Goal: Transaction & Acquisition: Purchase product/service

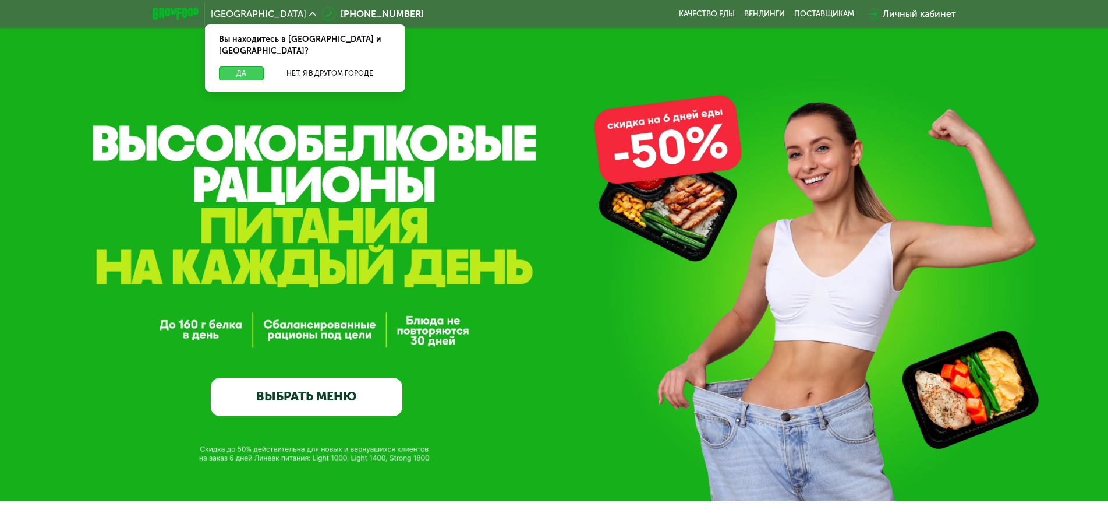
click at [232, 66] on button "Да" at bounding box center [241, 73] width 45 height 14
click at [240, 66] on button "Да" at bounding box center [241, 73] width 45 height 14
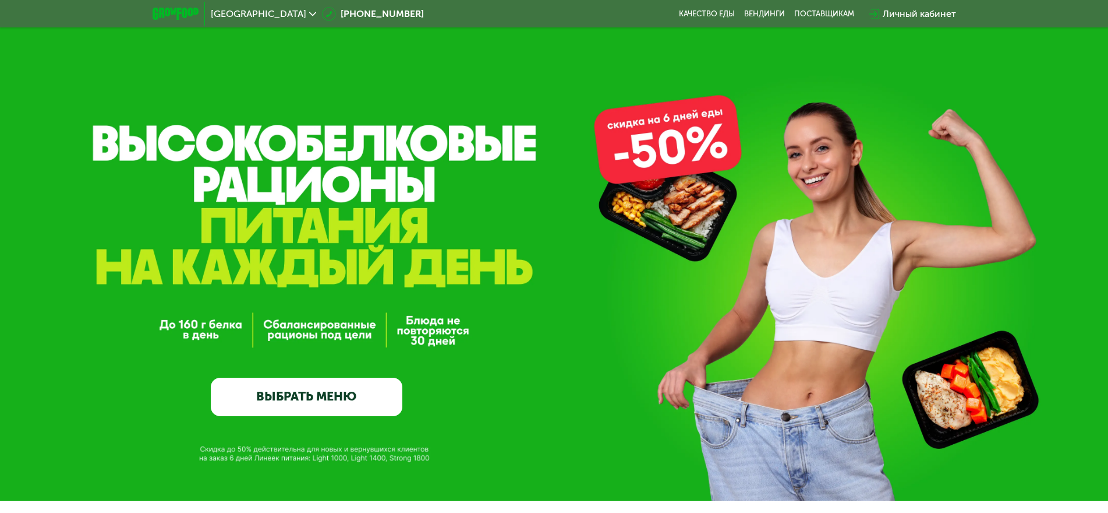
click at [302, 398] on link "ВЫБРАТЬ МЕНЮ" at bounding box center [307, 396] width 192 height 38
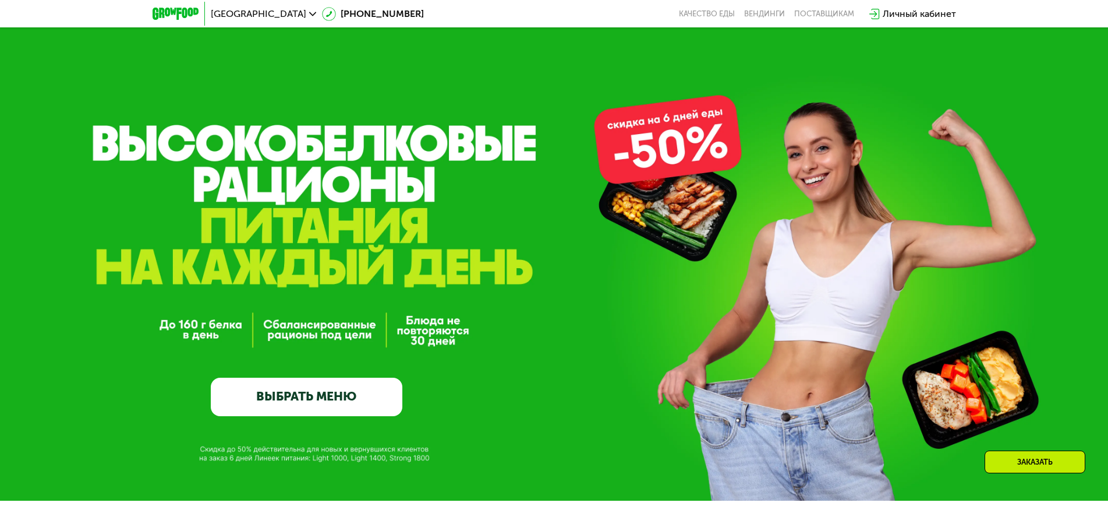
scroll to position [964, 0]
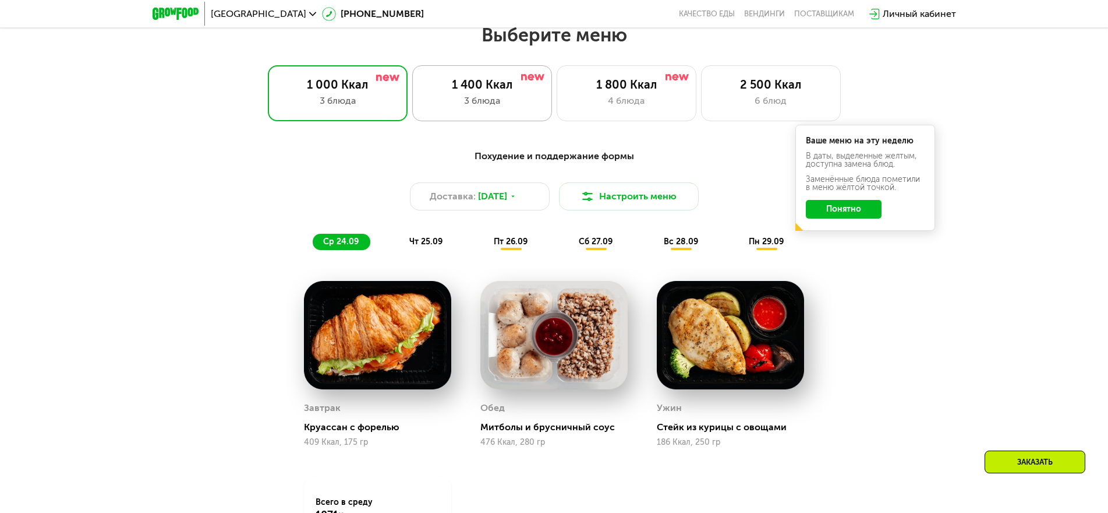
click at [463, 104] on div "3 блюда" at bounding box center [482, 101] width 115 height 14
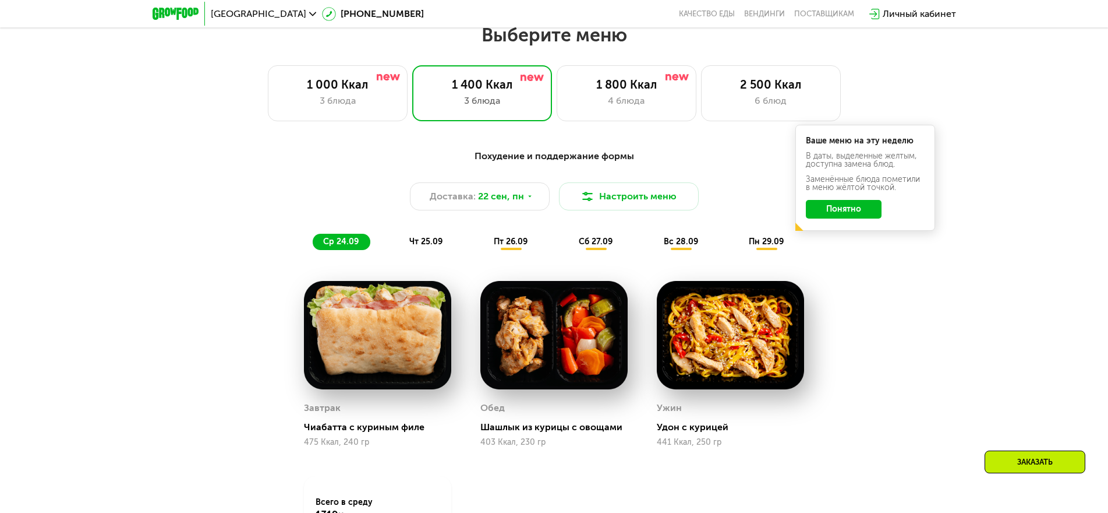
click at [861, 218] on button "Понятно" at bounding box center [844, 209] width 76 height 19
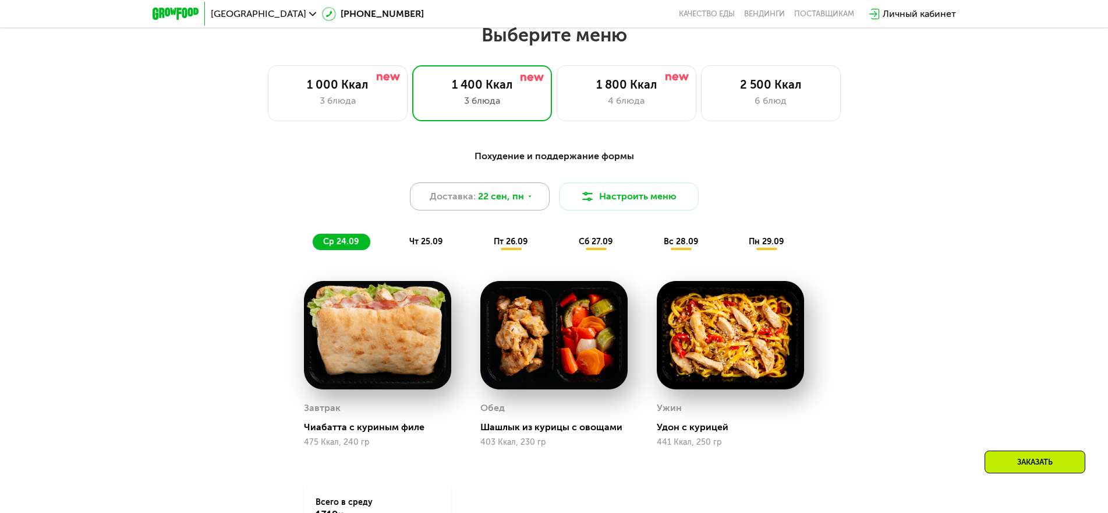
click at [516, 200] on span "22 сен, пн" at bounding box center [501, 196] width 46 height 14
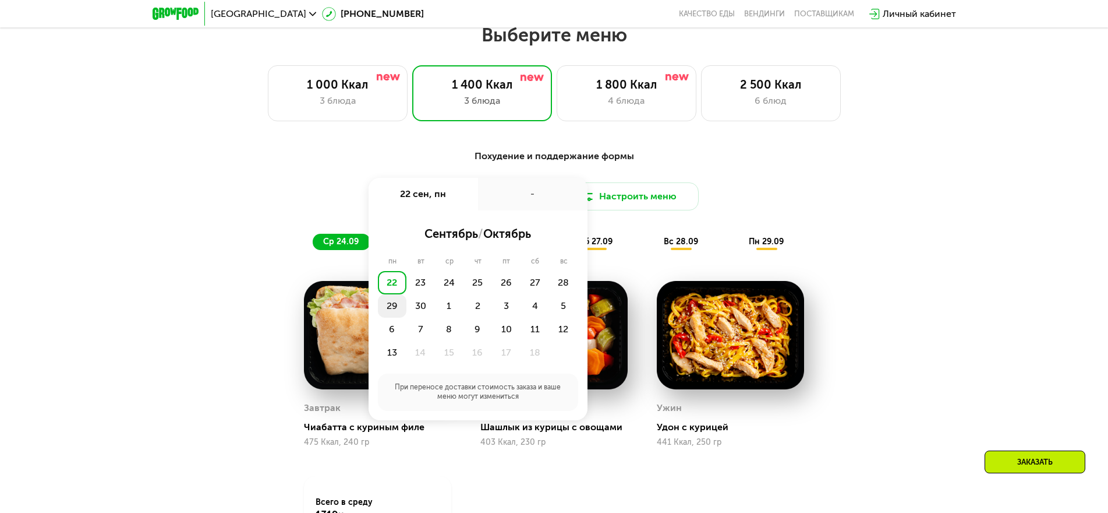
click at [388, 311] on div "29" at bounding box center [392, 305] width 29 height 23
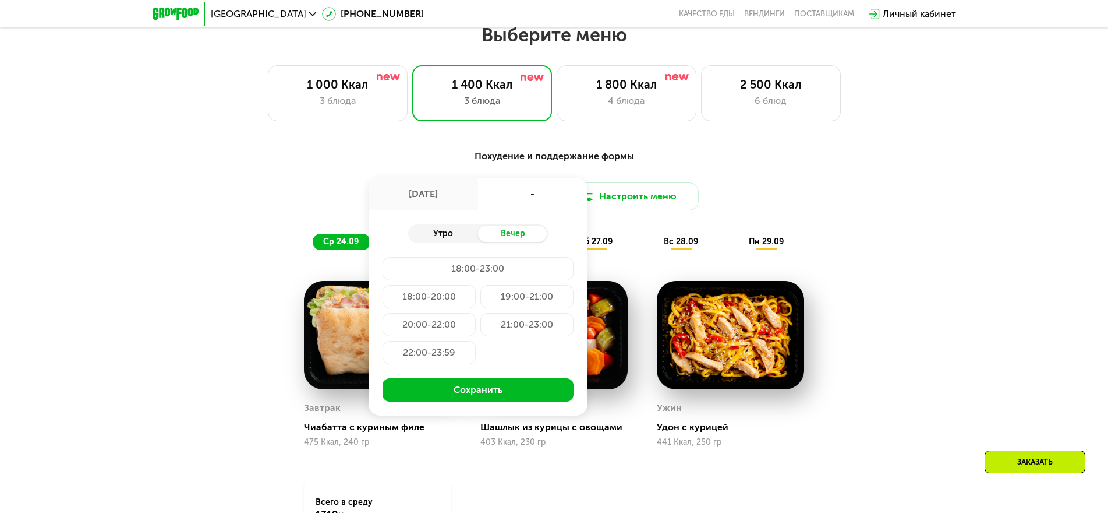
click at [455, 234] on div "Утро" at bounding box center [443, 233] width 70 height 16
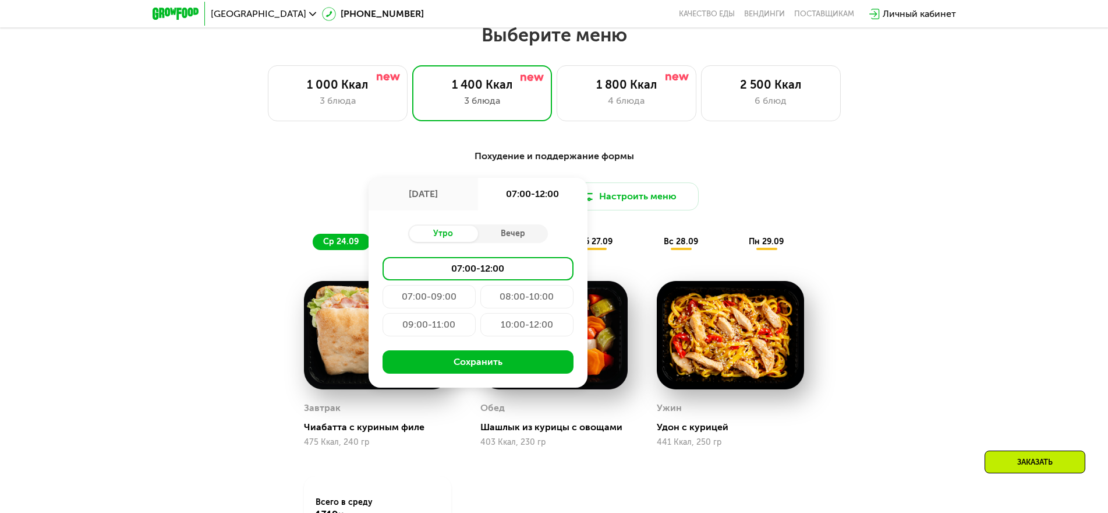
click at [450, 303] on div "07:00-09:00" at bounding box center [429, 296] width 93 height 23
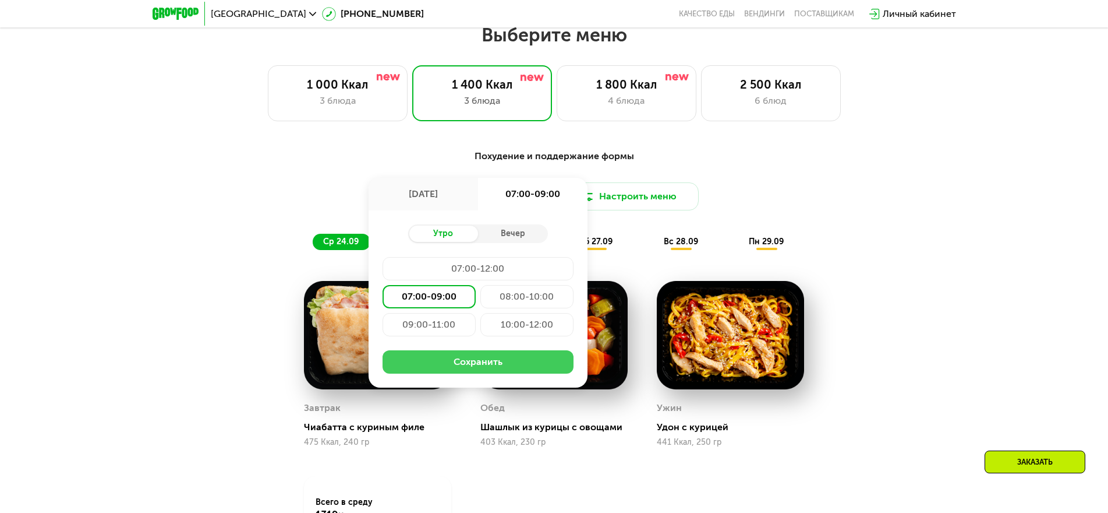
click at [481, 366] on button "Сохранить" at bounding box center [478, 361] width 191 height 23
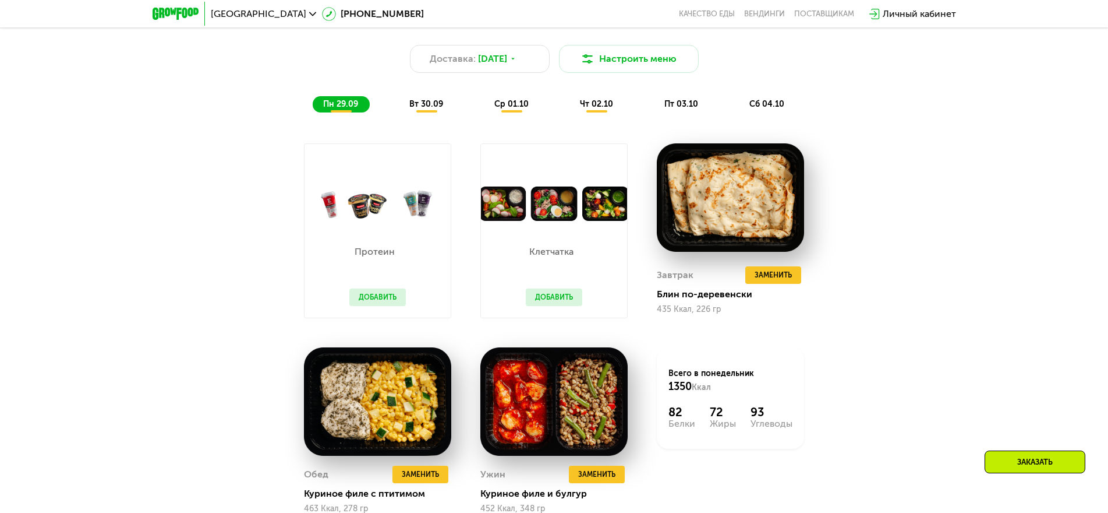
scroll to position [1081, 0]
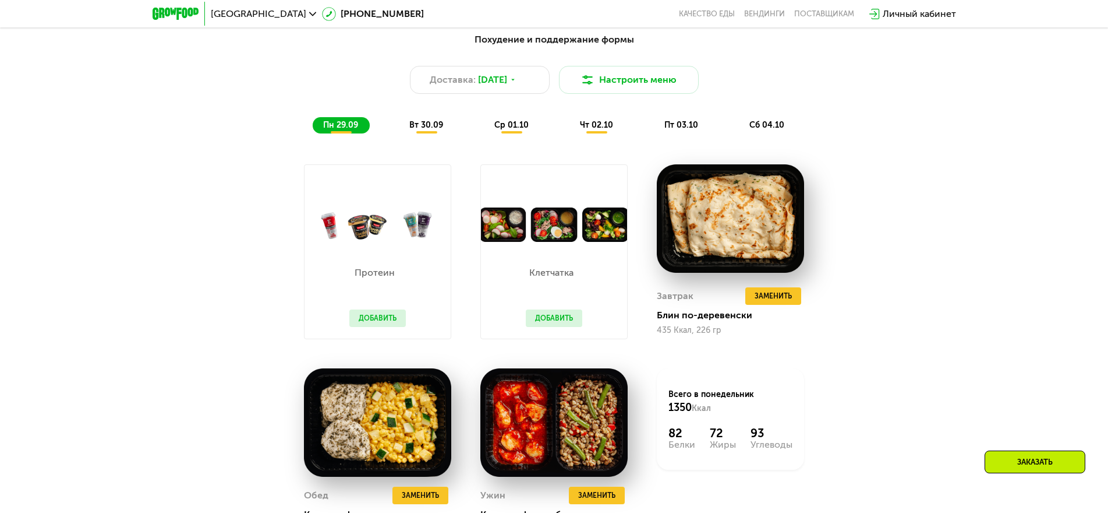
click at [400, 126] on div "вт 30.09" at bounding box center [427, 125] width 56 height 16
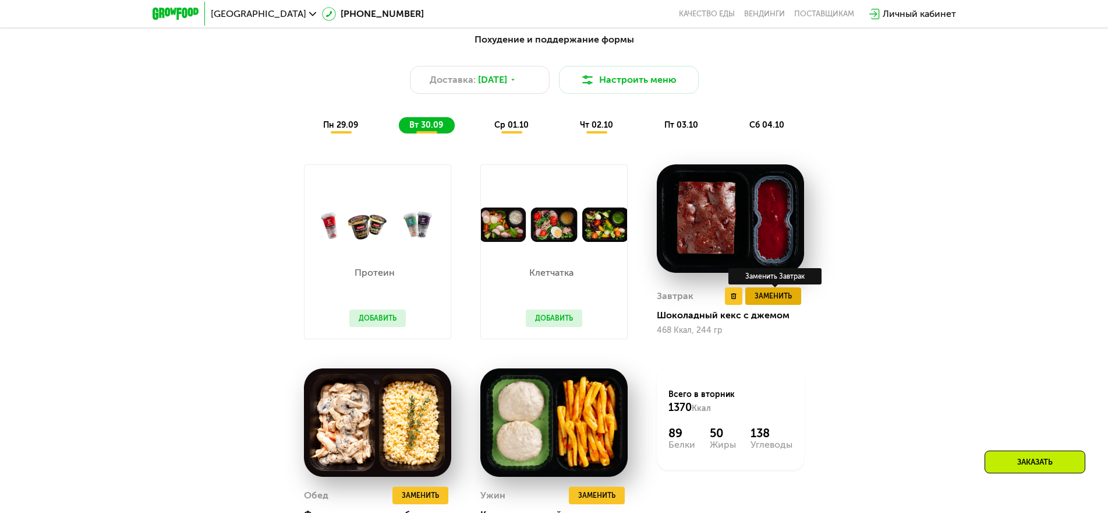
click at [788, 302] on span "Заменить" at bounding box center [773, 296] width 37 height 12
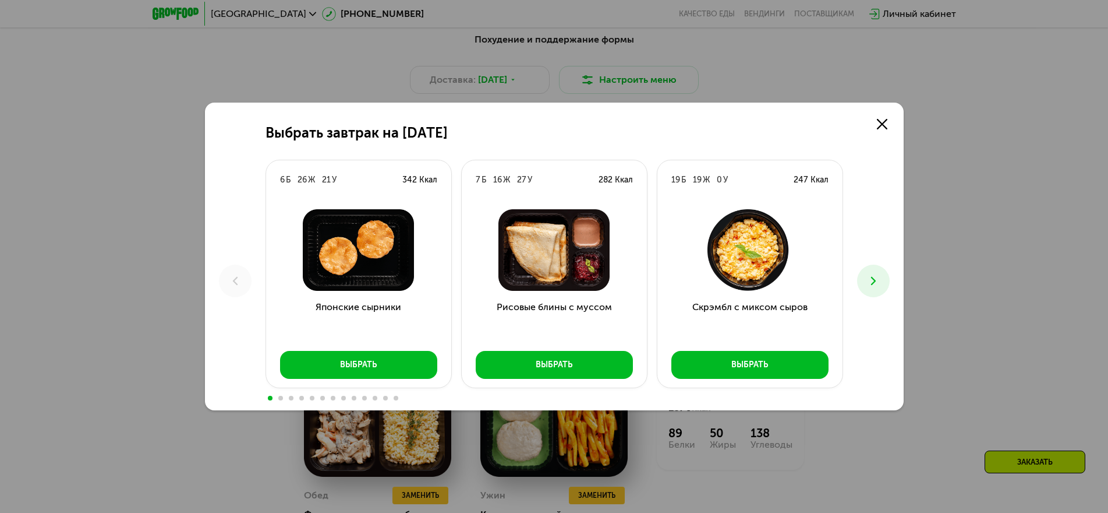
click at [741, 384] on div "Скрэмбл с миксом сыров Выбрать" at bounding box center [750, 294] width 185 height 188
click at [753, 365] on div "Выбрать" at bounding box center [750, 365] width 37 height 12
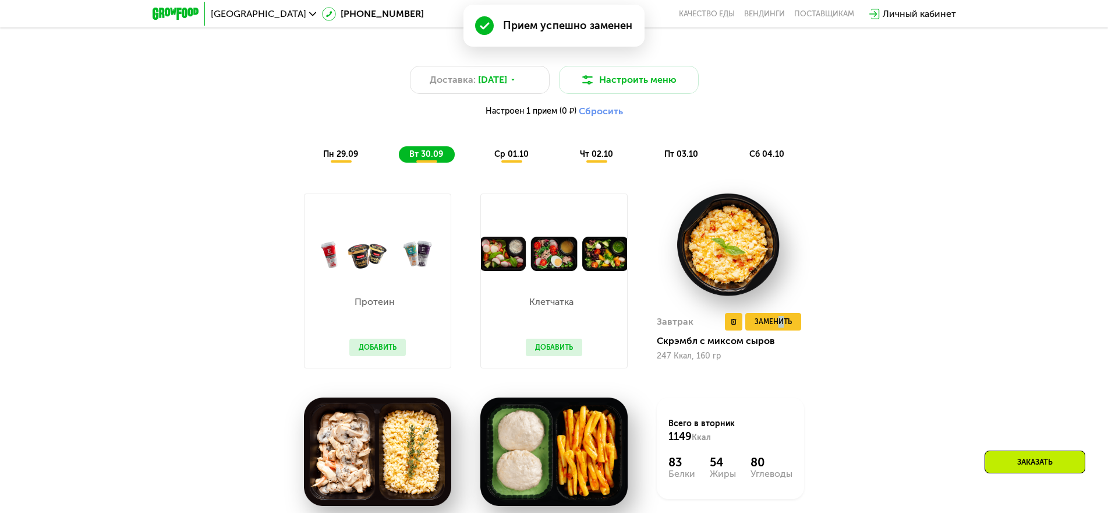
click at [776, 336] on div "Завтрак Удалить Завтрак Заменить Заменить Завтрак Скрэмбл с миксом сыров 247 Кк…" at bounding box center [730, 337] width 147 height 62
click at [782, 327] on span "Заменить" at bounding box center [773, 322] width 37 height 12
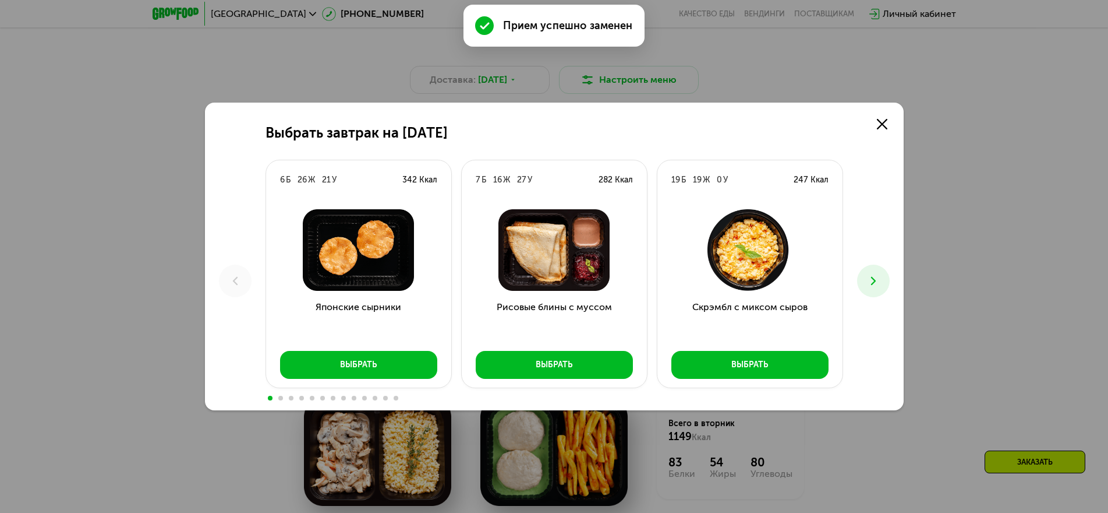
click at [881, 288] on button at bounding box center [873, 280] width 33 height 33
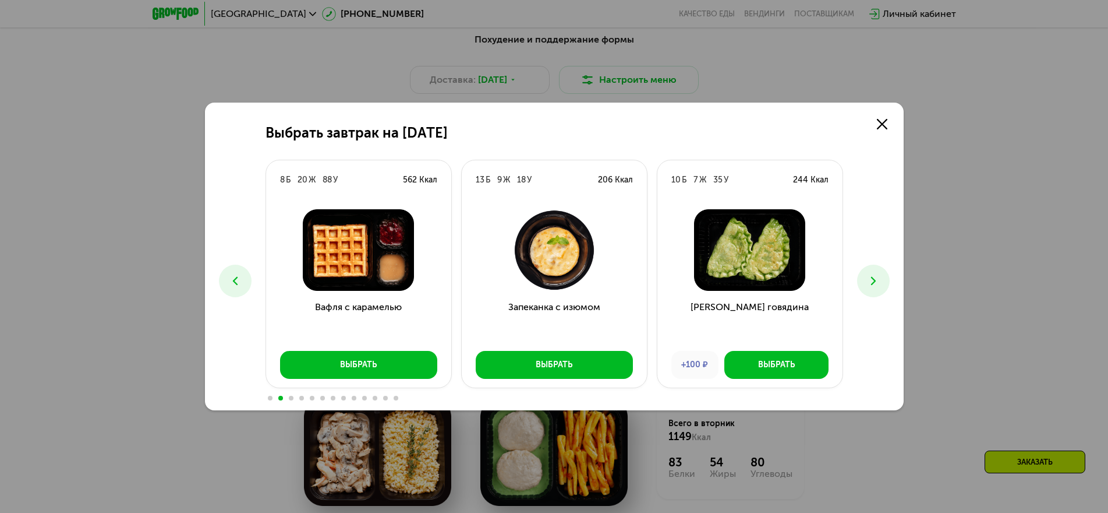
click at [881, 287] on button at bounding box center [873, 280] width 33 height 33
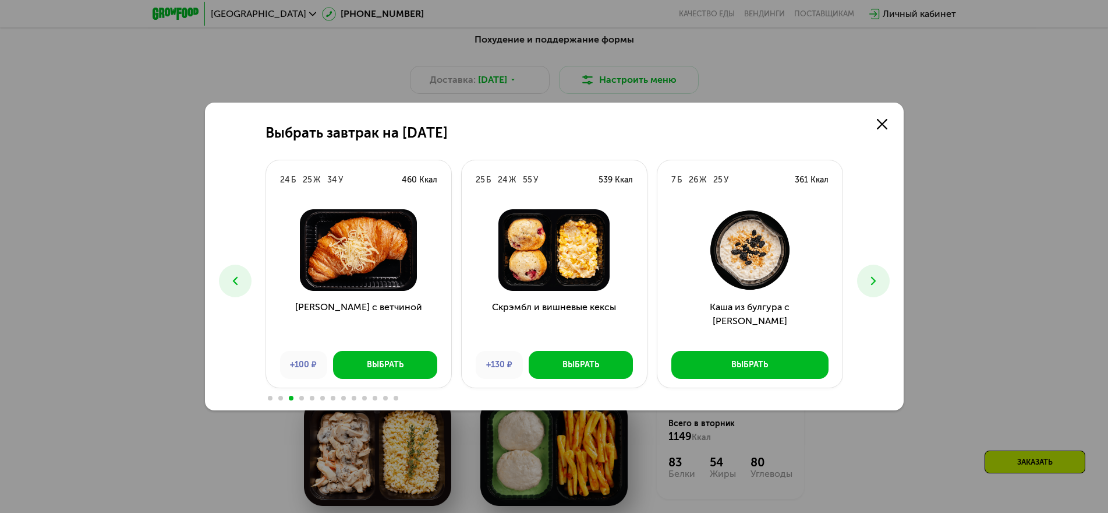
click at [881, 287] on button at bounding box center [873, 280] width 33 height 33
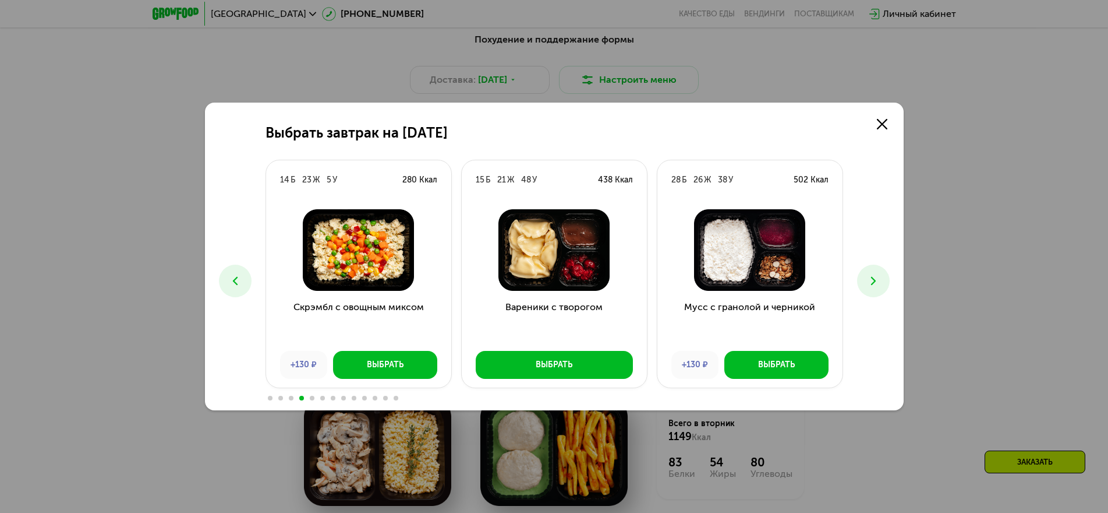
click at [881, 287] on button at bounding box center [873, 280] width 33 height 33
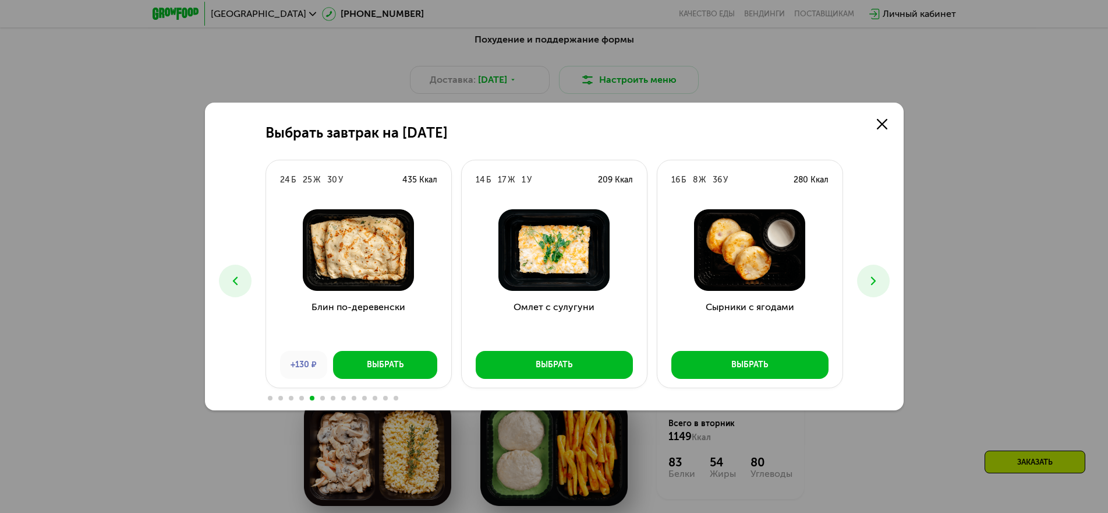
click at [881, 287] on button at bounding box center [873, 280] width 33 height 33
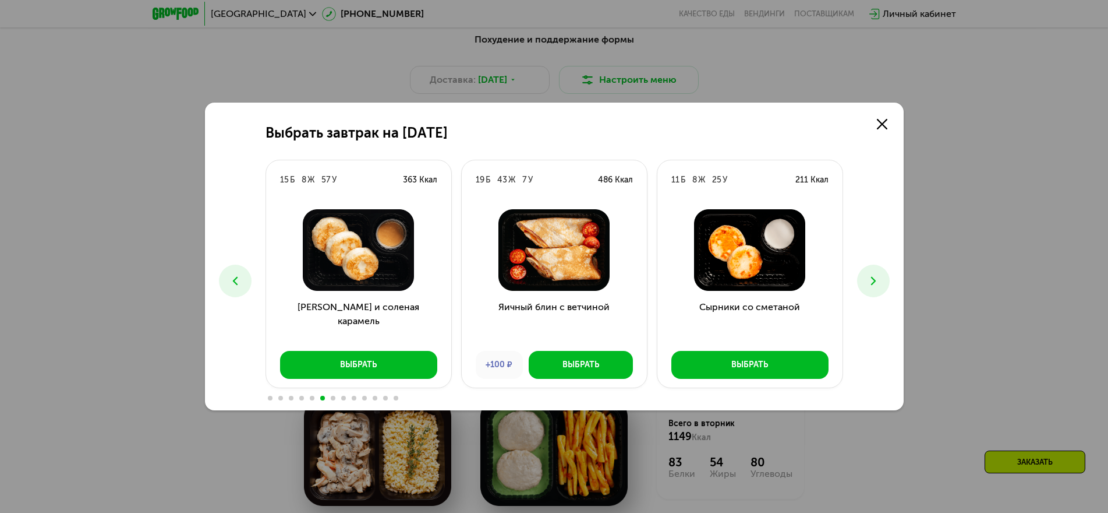
click at [881, 287] on button at bounding box center [873, 280] width 33 height 33
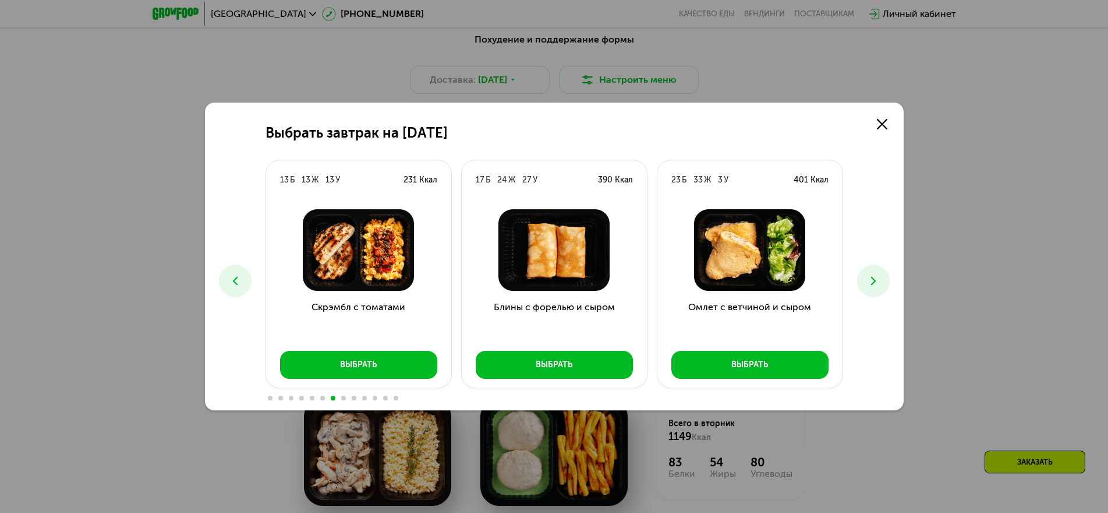
click at [245, 286] on button at bounding box center [235, 280] width 33 height 33
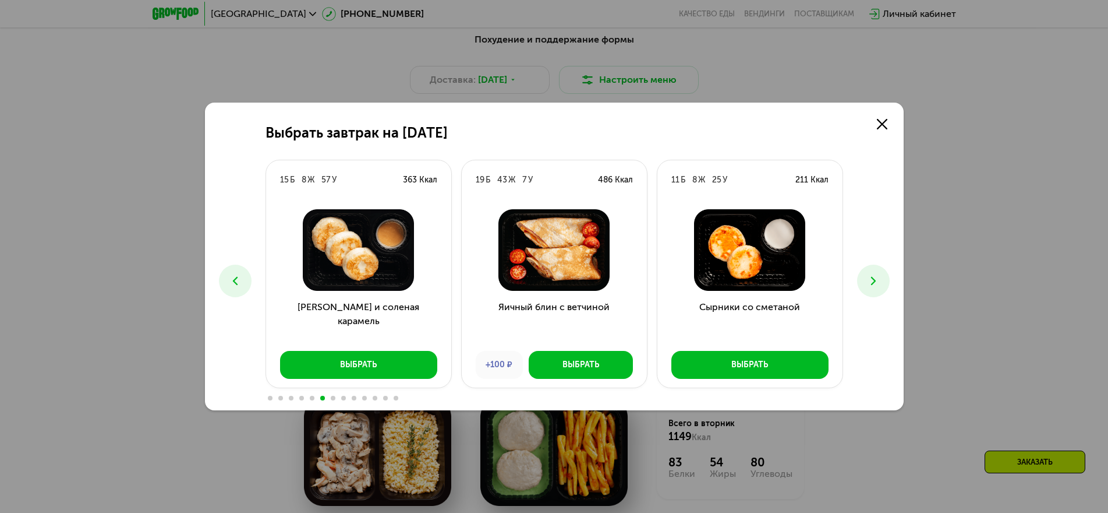
click at [870, 288] on button at bounding box center [873, 280] width 33 height 33
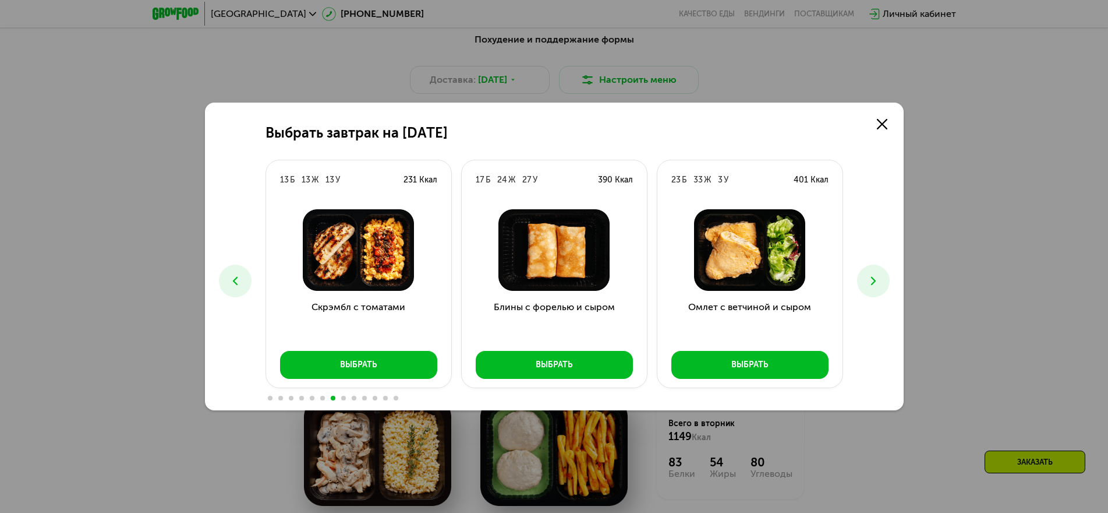
click at [875, 284] on icon at bounding box center [874, 281] width 14 height 14
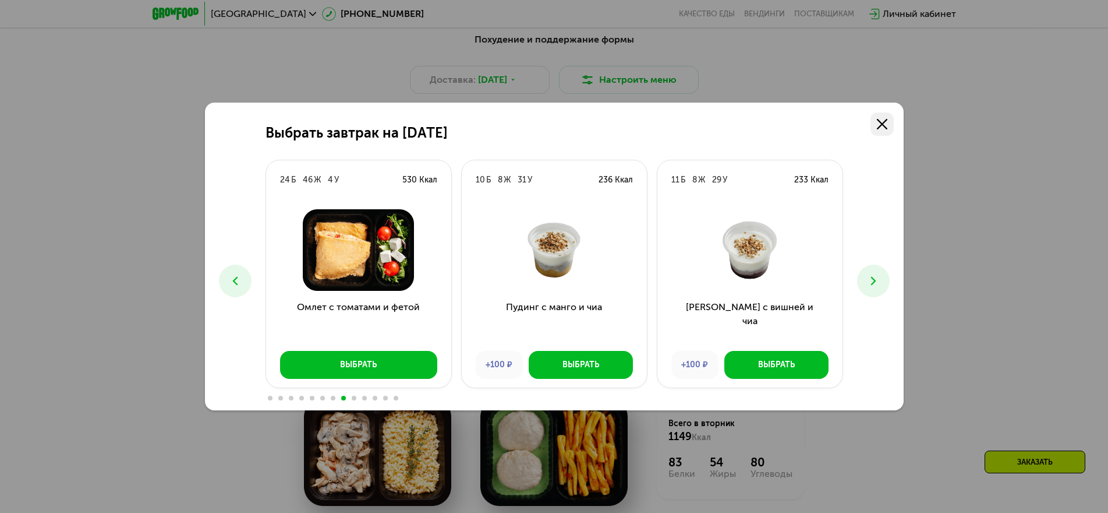
click at [888, 125] on link at bounding box center [882, 123] width 23 height 23
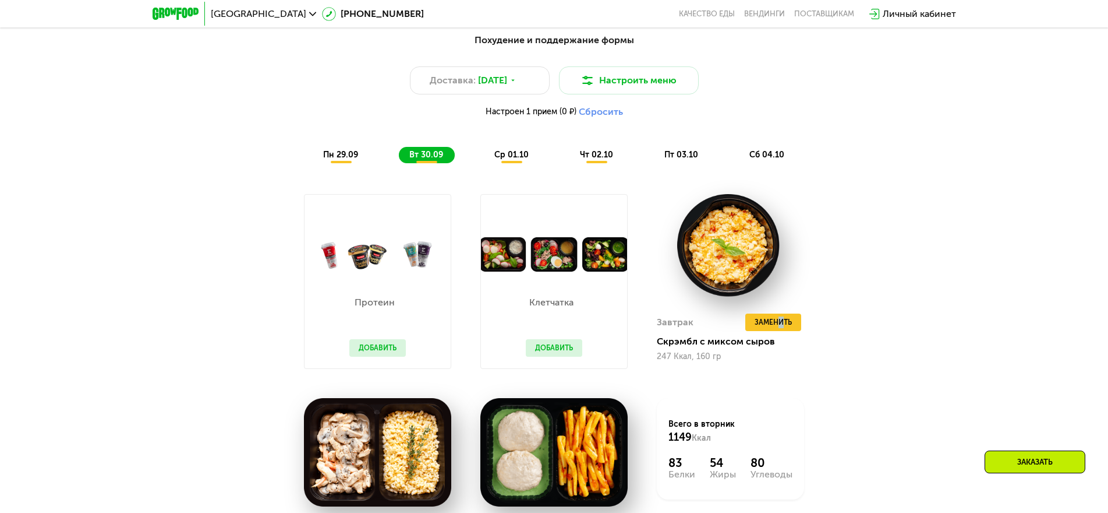
scroll to position [964, 0]
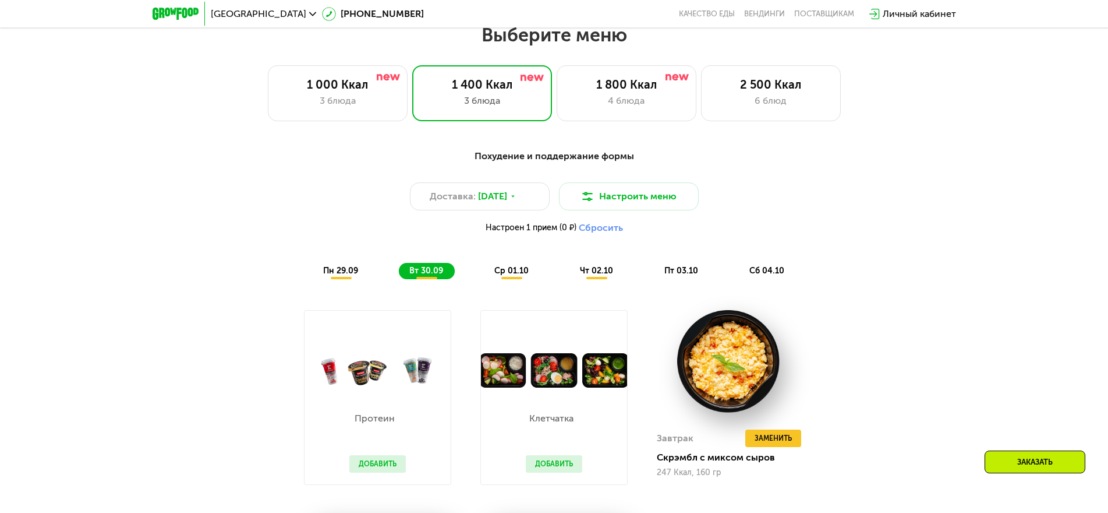
click at [507, 275] on span "ср 01.10" at bounding box center [512, 271] width 34 height 10
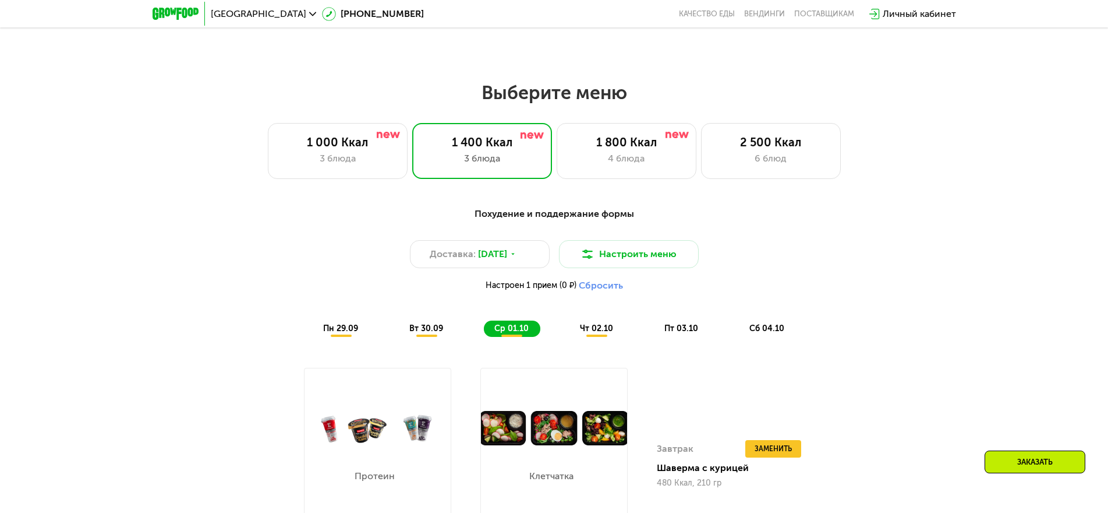
scroll to position [906, 0]
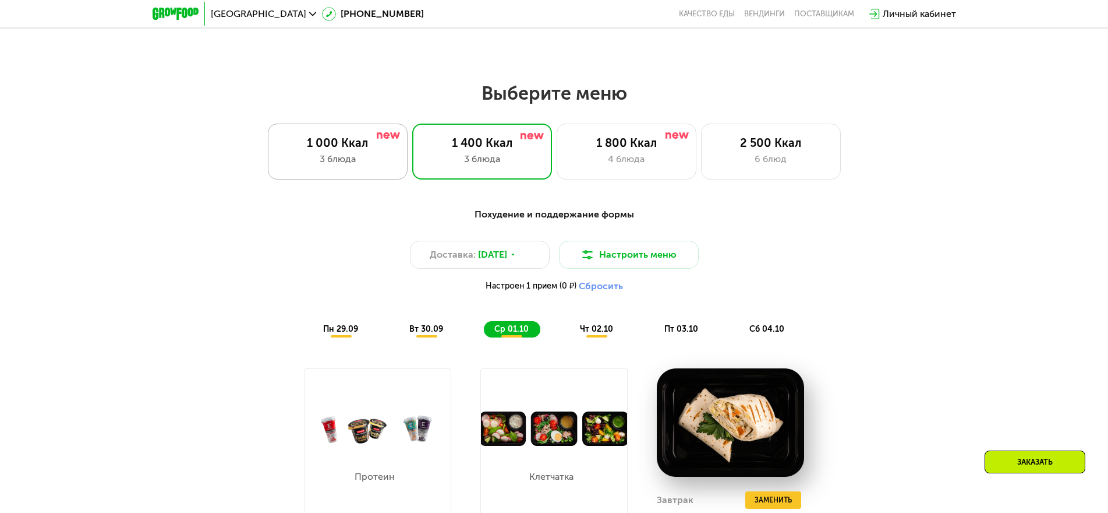
click at [385, 161] on div "3 блюда" at bounding box center [337, 159] width 115 height 14
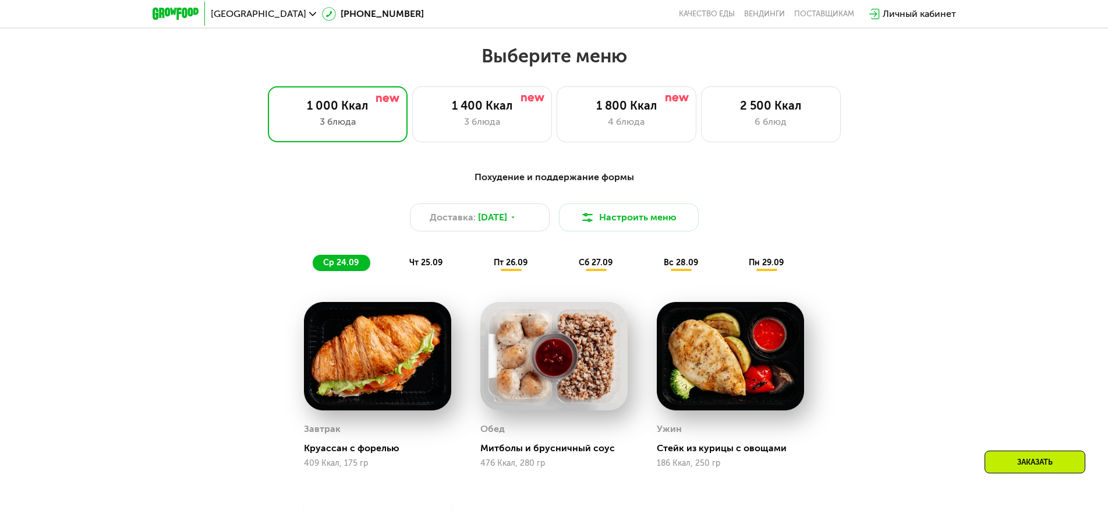
scroll to position [964, 0]
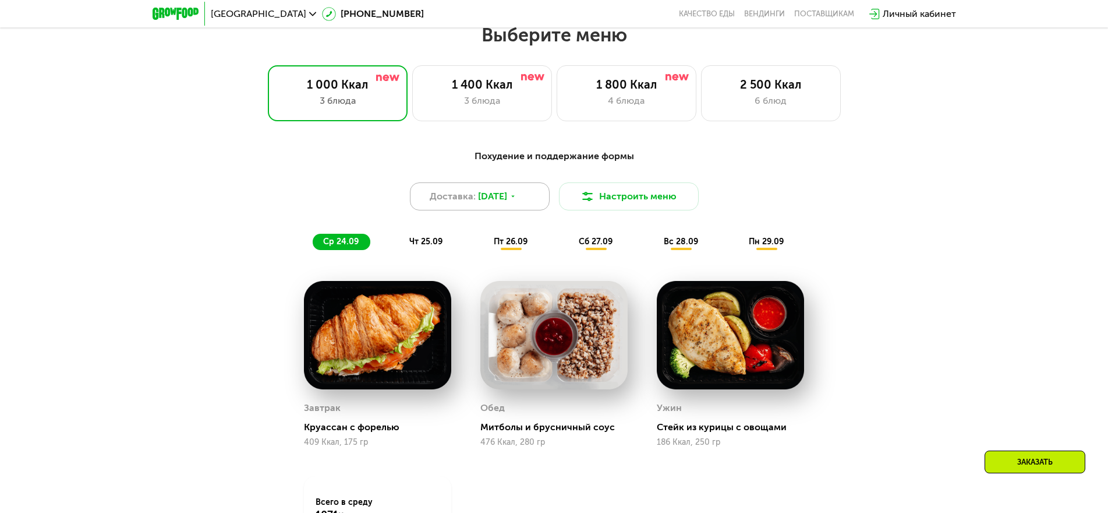
click at [511, 207] on div "Доставка: [DATE]" at bounding box center [480, 196] width 140 height 28
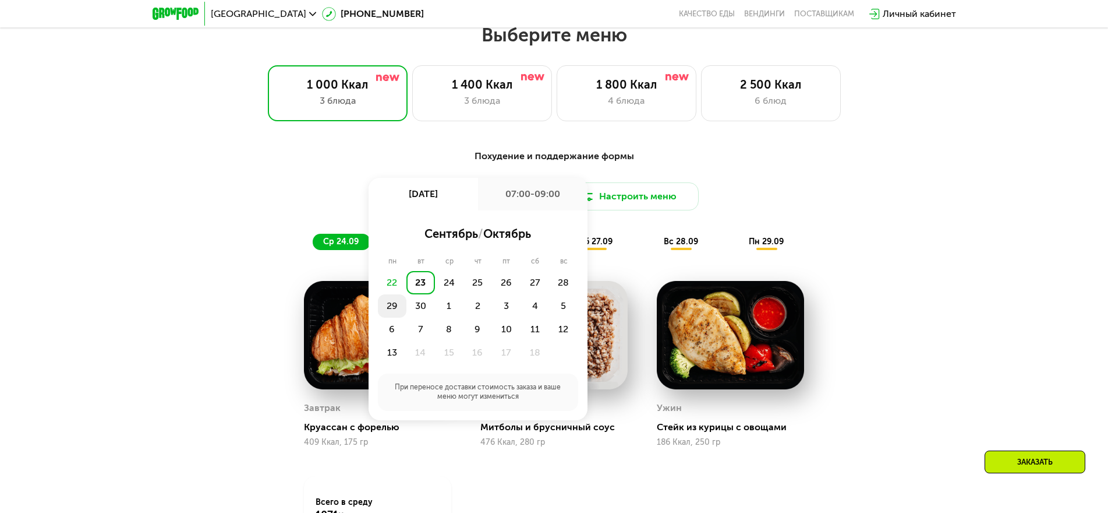
click at [390, 308] on div "29" at bounding box center [392, 305] width 29 height 23
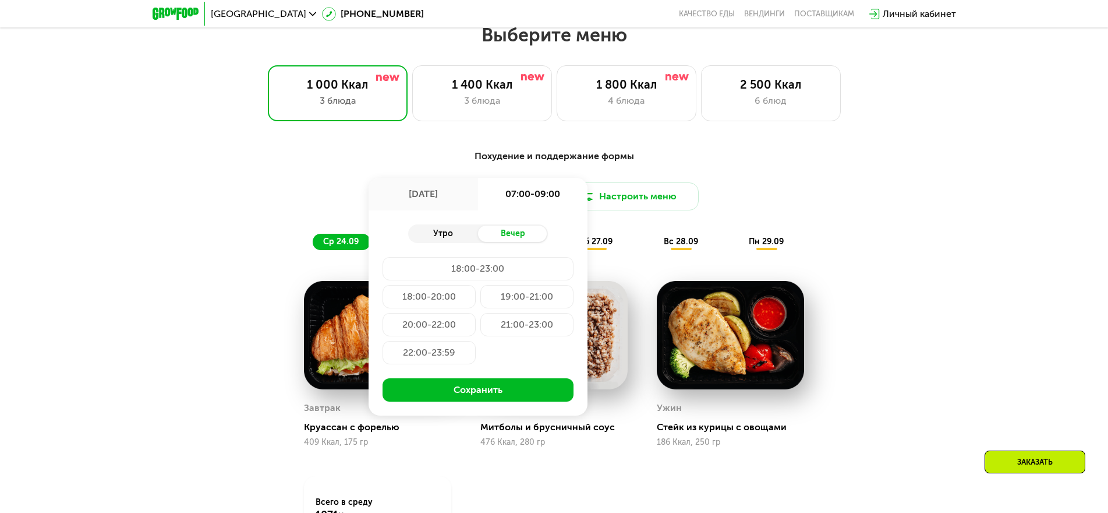
click at [447, 232] on div "Утро" at bounding box center [443, 233] width 70 height 16
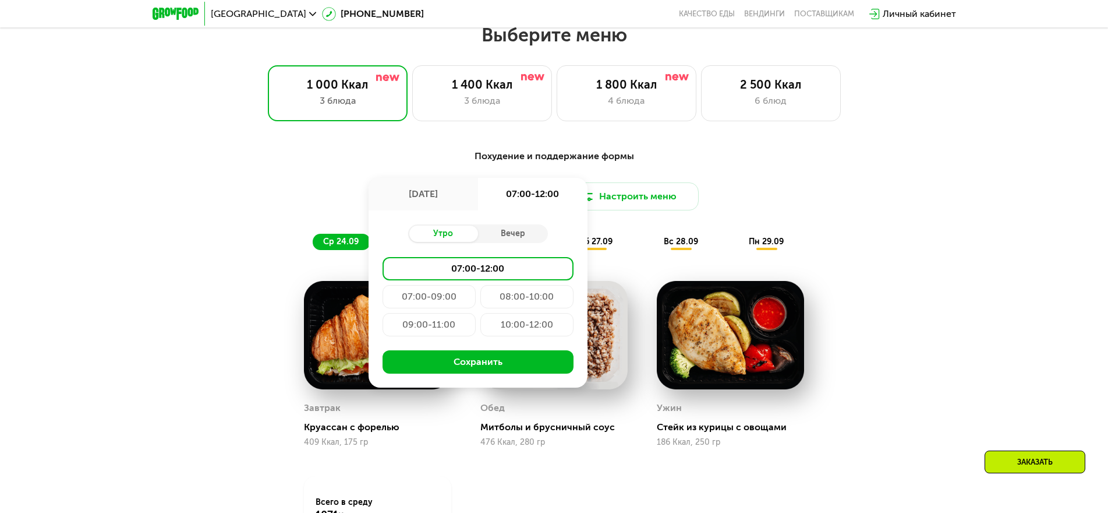
click at [471, 277] on div "07:00-12:00" at bounding box center [478, 268] width 191 height 23
click at [489, 371] on button "Сохранить" at bounding box center [478, 361] width 191 height 23
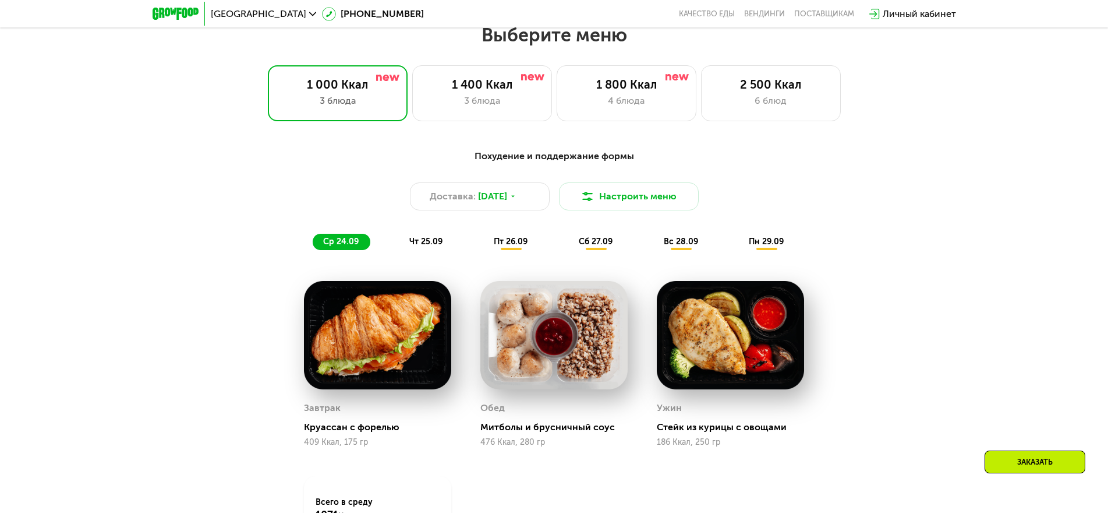
click at [434, 246] on span "чт 25.09" at bounding box center [425, 241] width 33 height 10
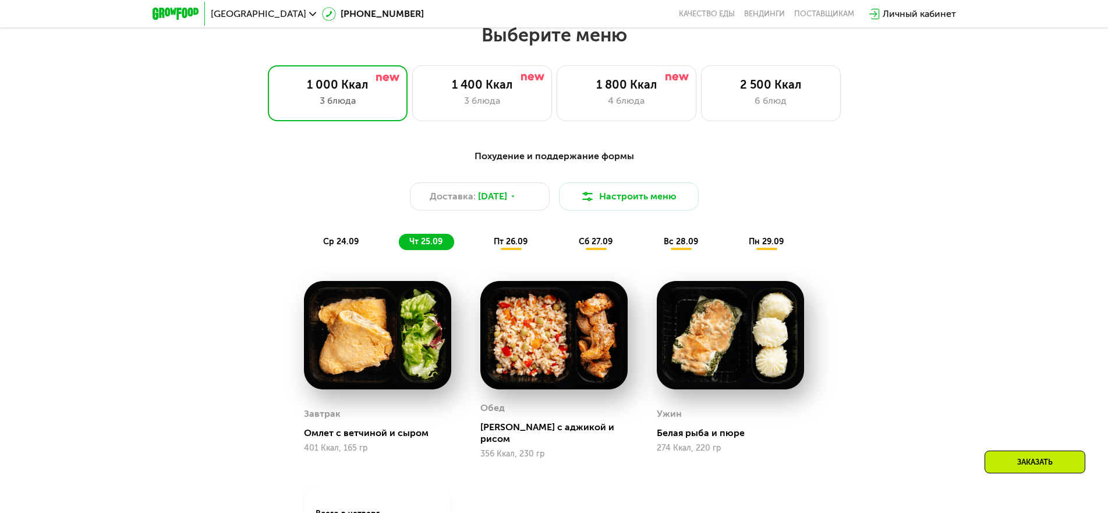
click at [503, 246] on span "пт 26.09" at bounding box center [511, 241] width 34 height 10
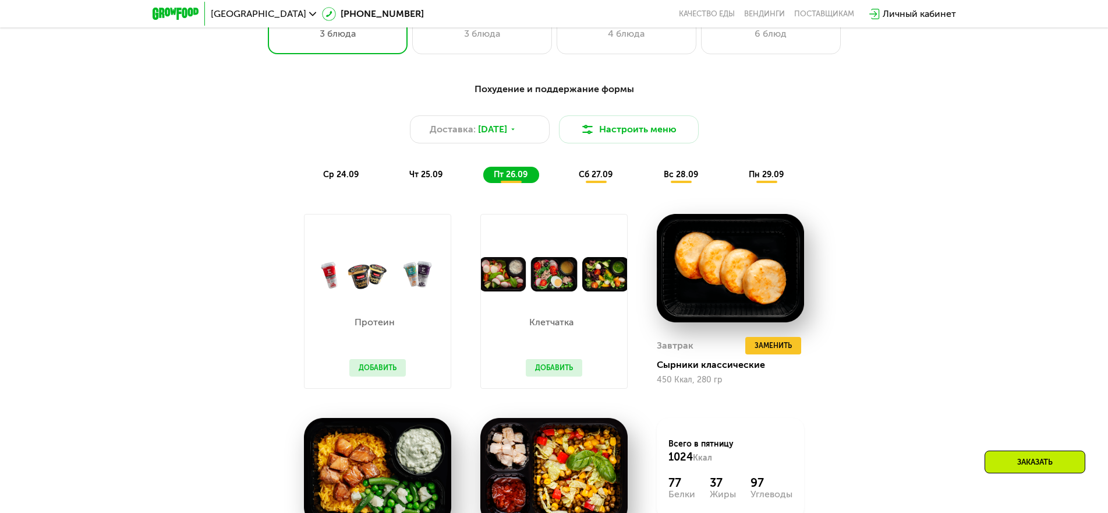
scroll to position [1022, 0]
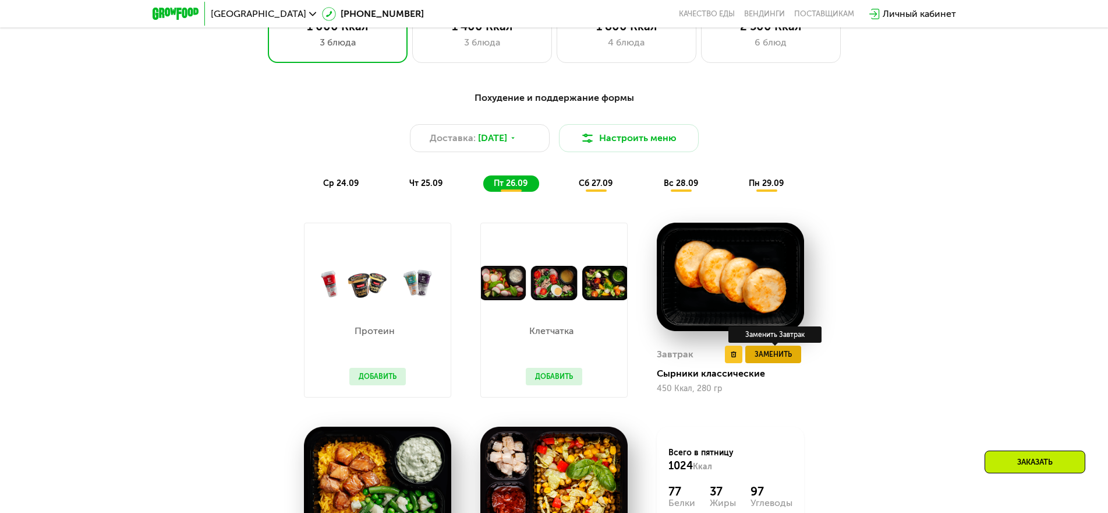
click at [782, 357] on span "Заменить" at bounding box center [773, 354] width 37 height 12
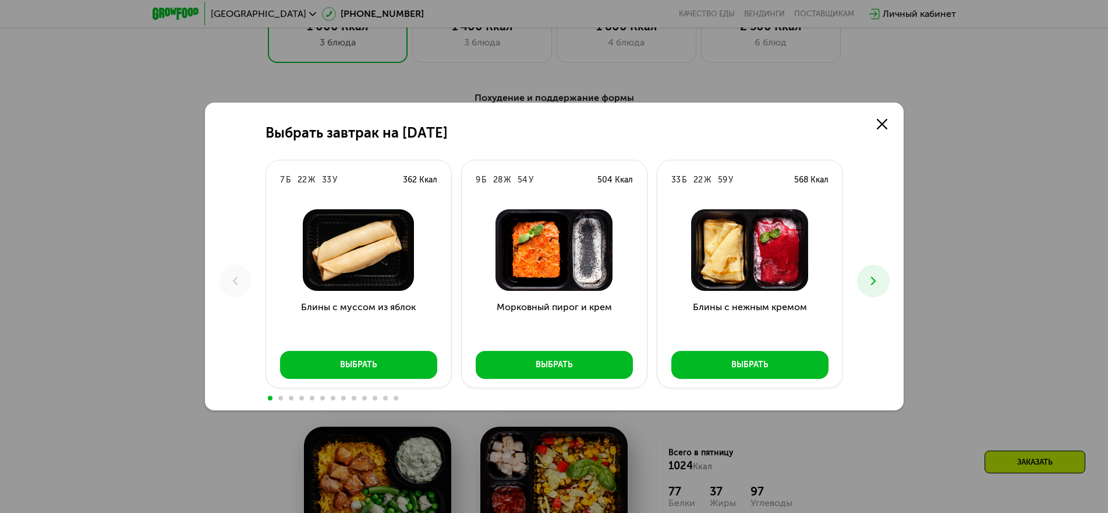
click at [877, 283] on icon at bounding box center [874, 281] width 14 height 14
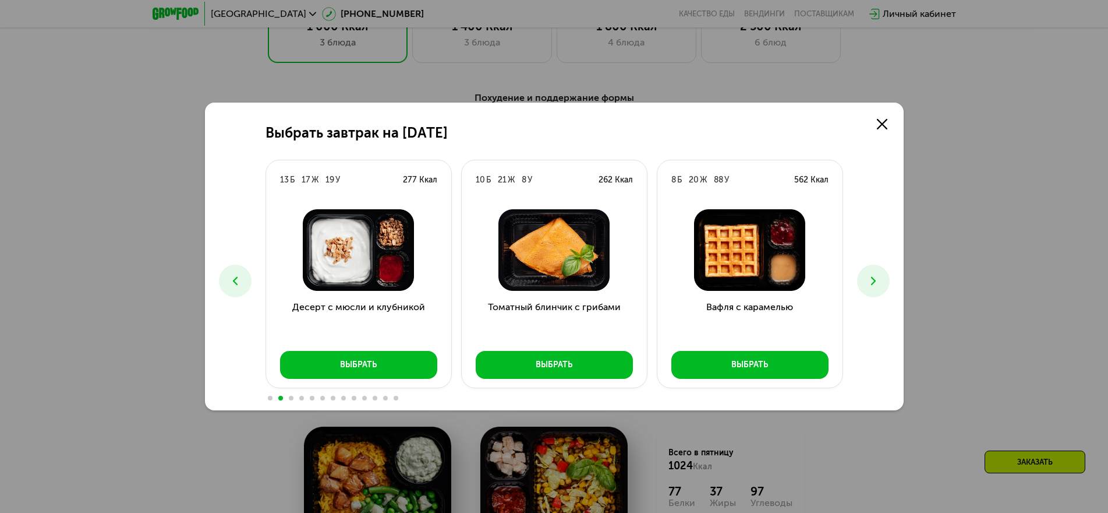
click at [877, 283] on icon at bounding box center [874, 281] width 14 height 14
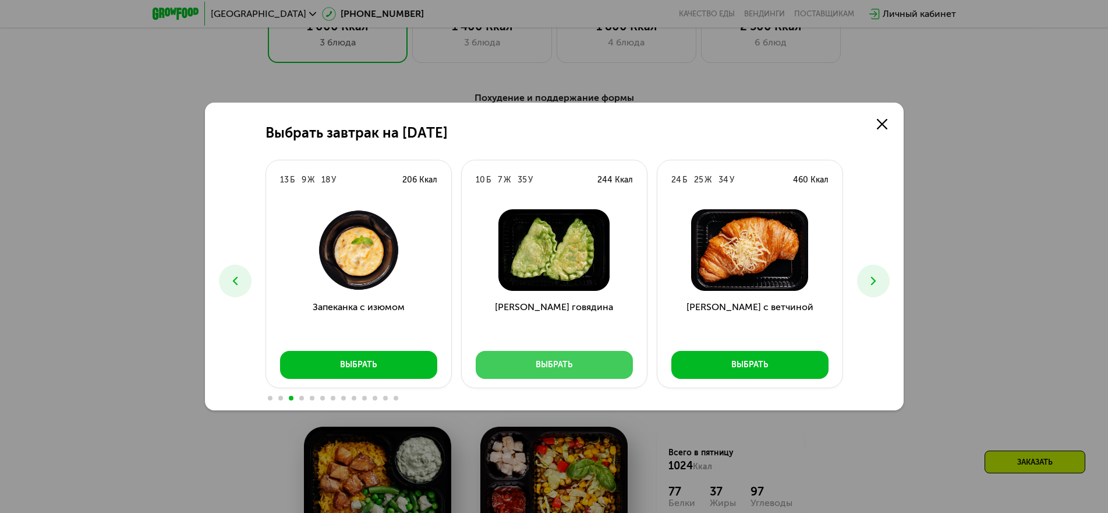
click at [580, 367] on button "Выбрать" at bounding box center [554, 365] width 157 height 28
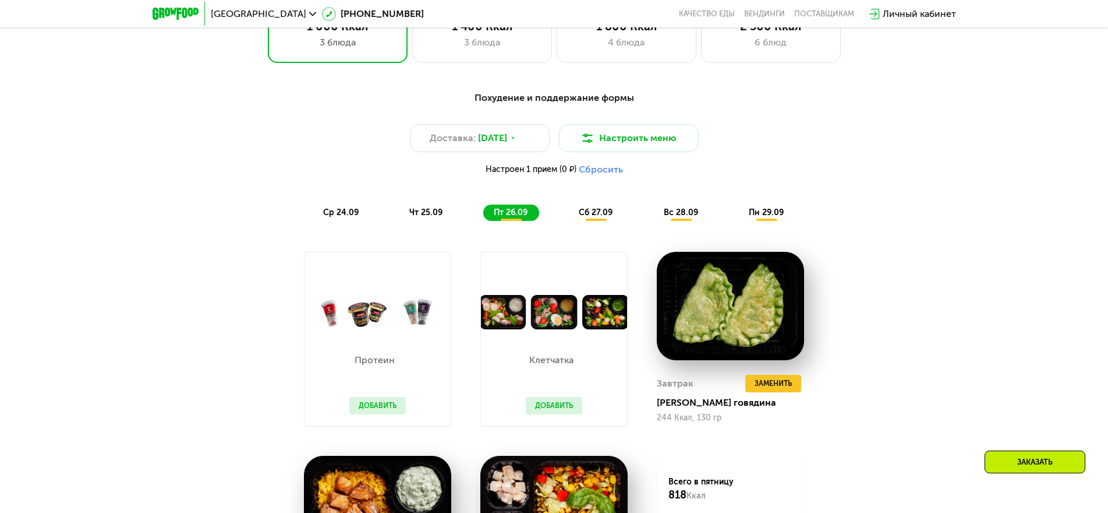
click at [409, 213] on span "чт 25.09" at bounding box center [425, 212] width 33 height 10
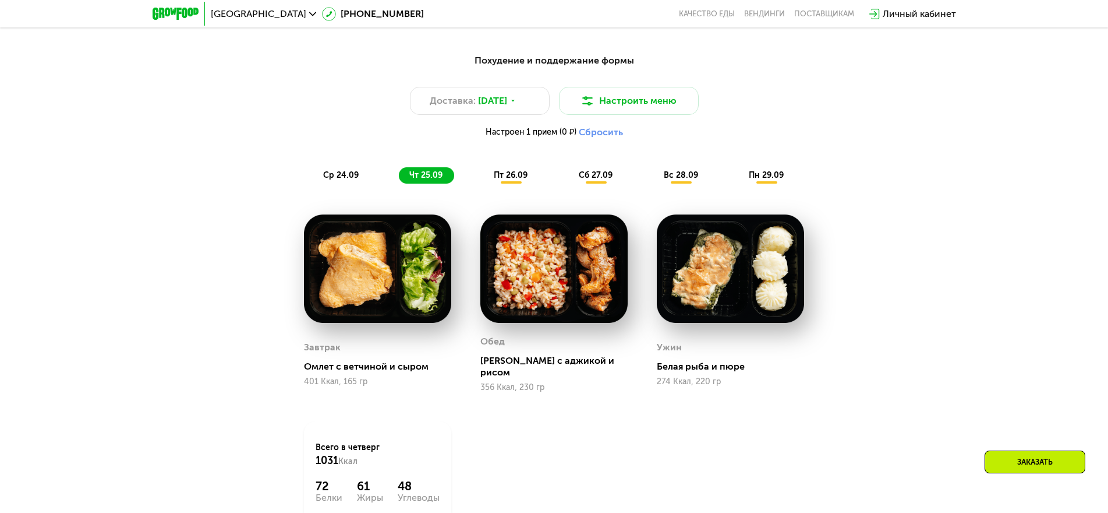
scroll to position [1081, 0]
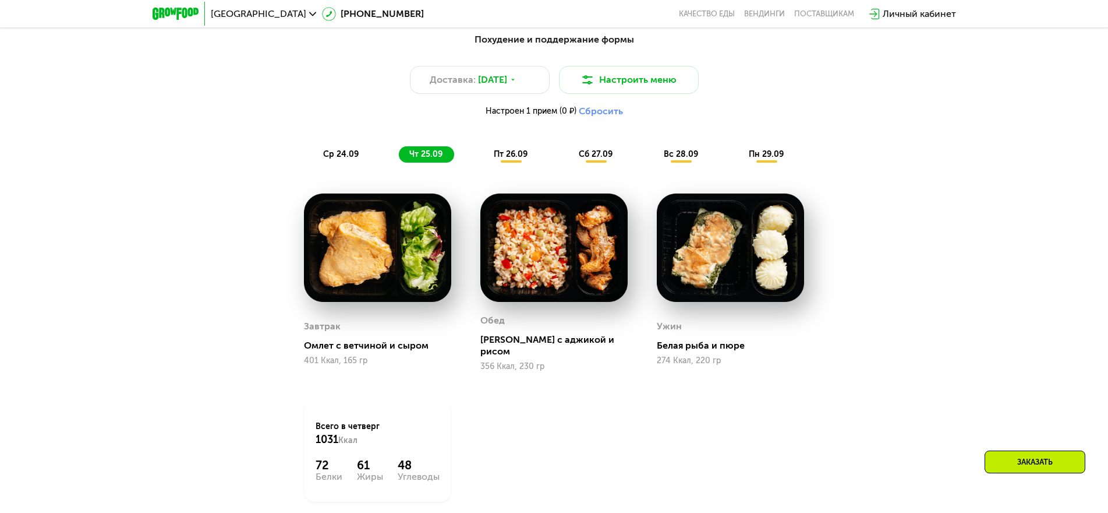
click at [351, 159] on span "ср 24.09" at bounding box center [341, 154] width 36 height 10
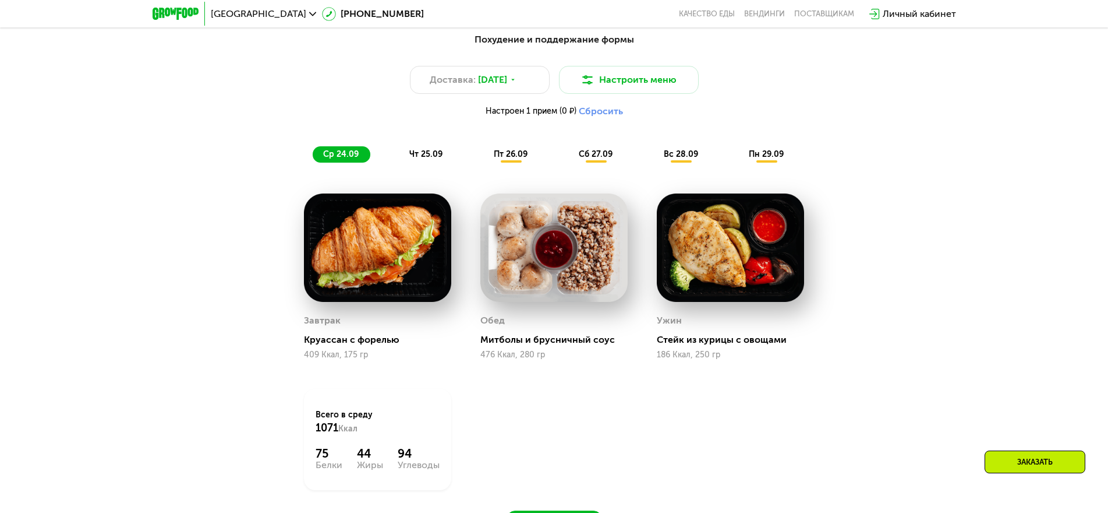
click at [601, 159] on span "сб 27.09" at bounding box center [596, 154] width 34 height 10
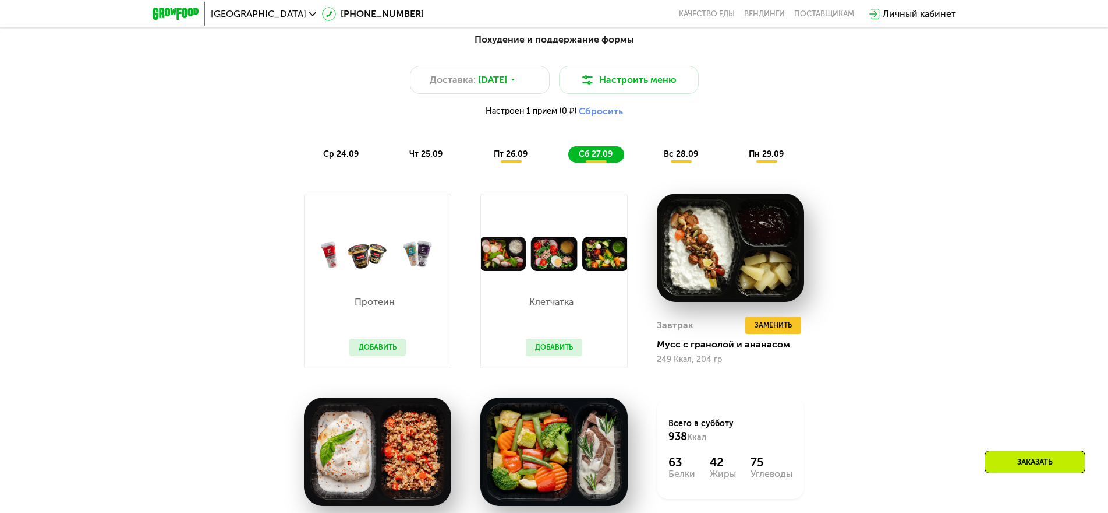
click at [525, 163] on div "пт 26.09" at bounding box center [511, 154] width 56 height 16
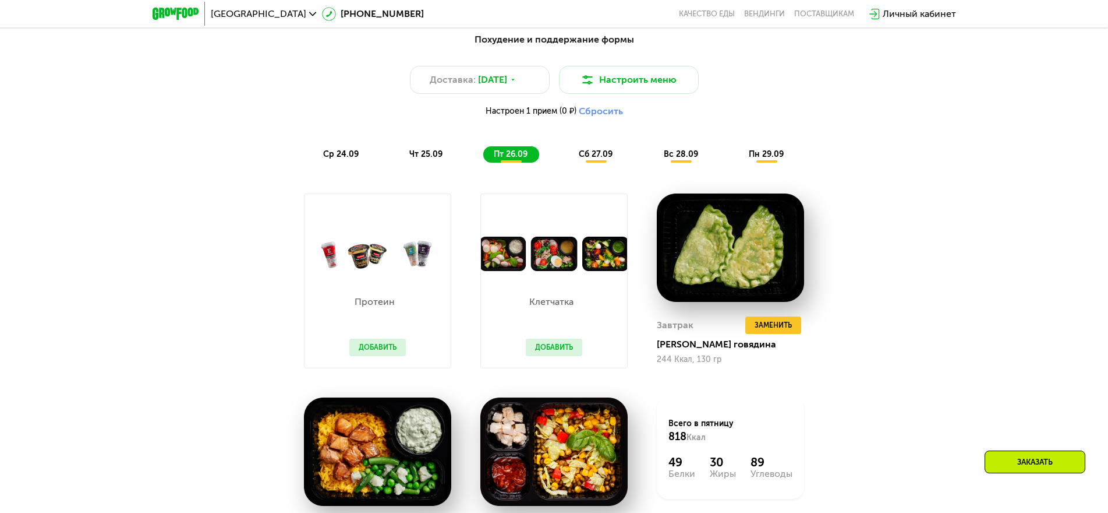
click at [592, 159] on span "сб 27.09" at bounding box center [596, 154] width 34 height 10
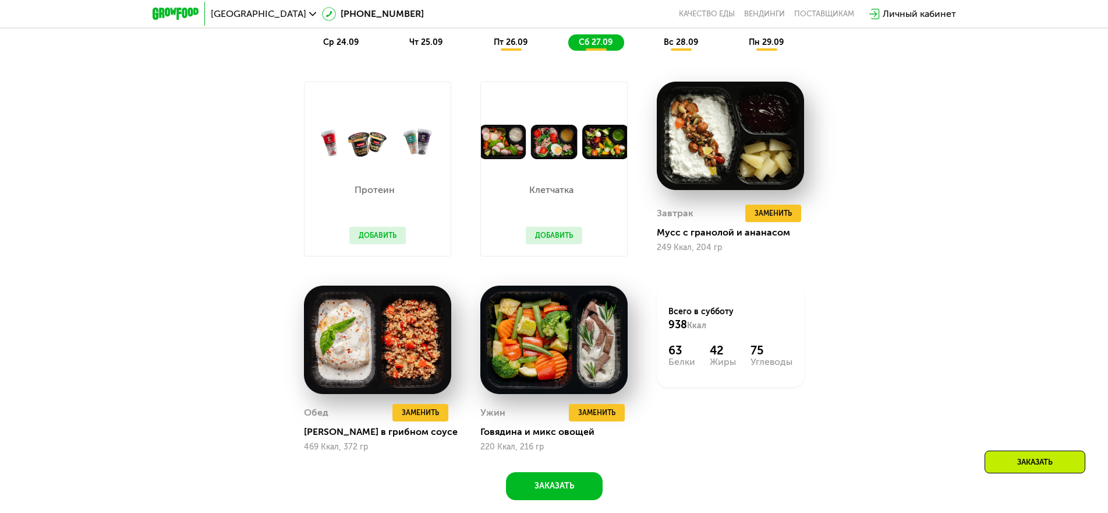
scroll to position [1197, 0]
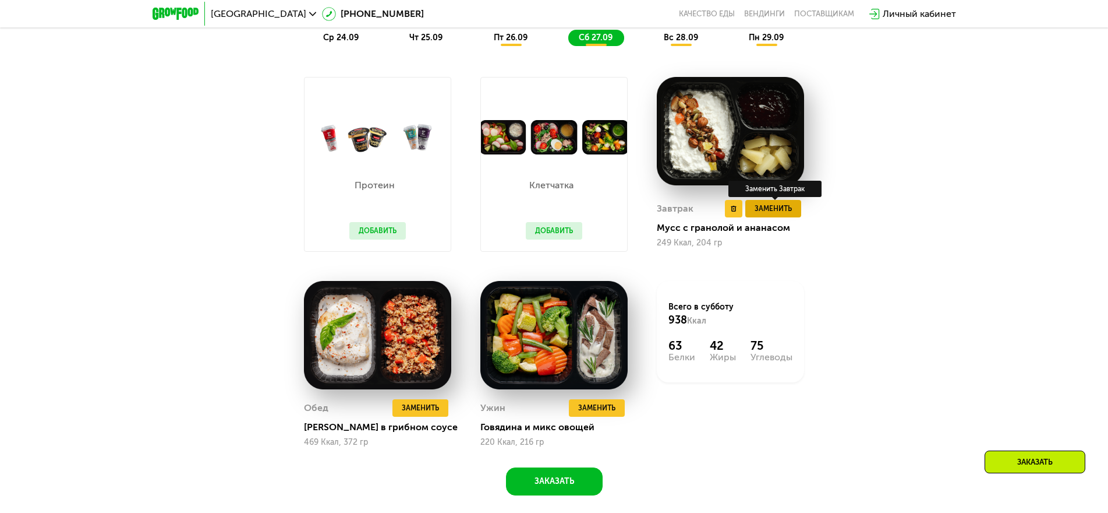
click at [786, 214] on span "Заменить" at bounding box center [773, 209] width 37 height 12
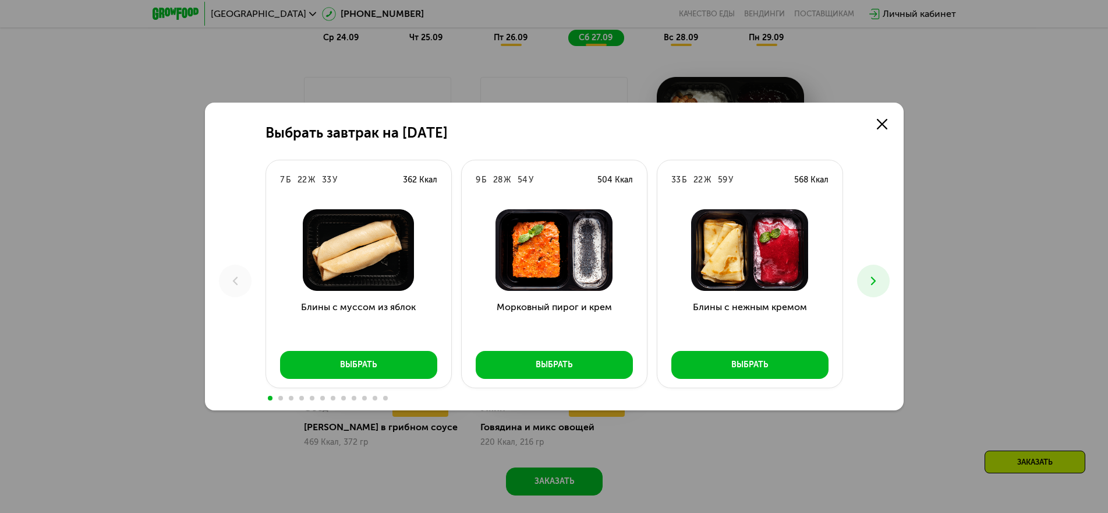
click at [870, 280] on icon at bounding box center [874, 281] width 14 height 14
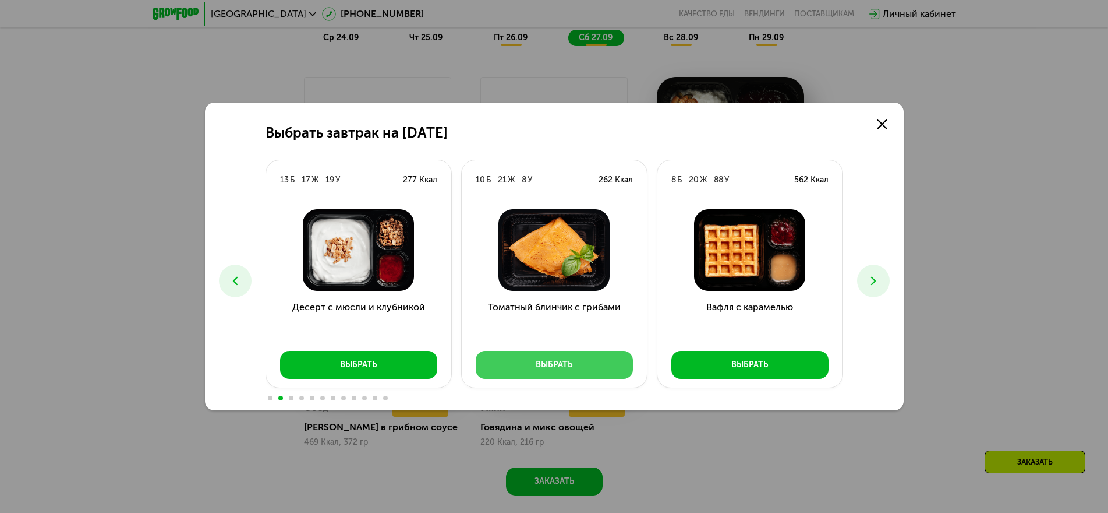
click at [580, 359] on button "Выбрать" at bounding box center [554, 365] width 157 height 28
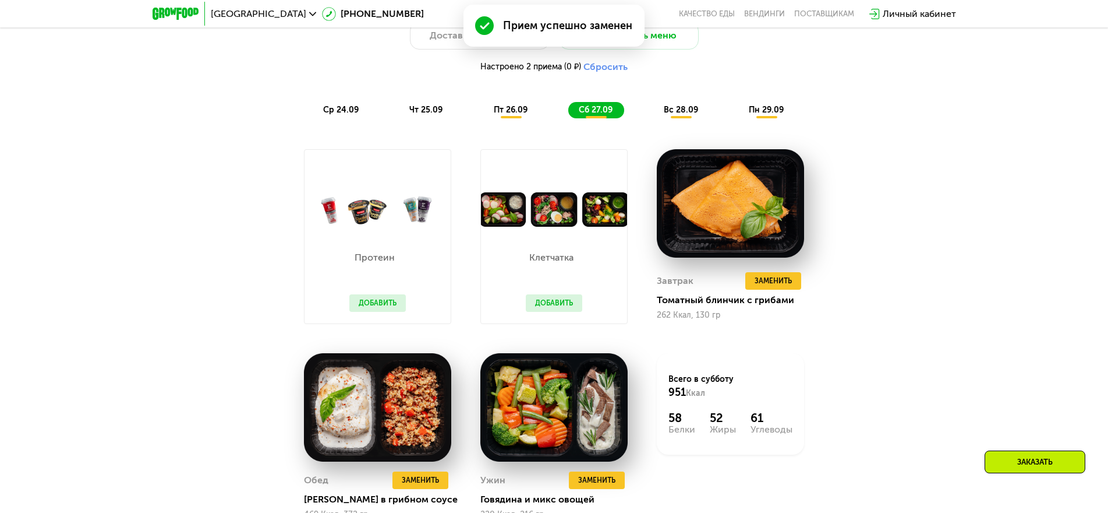
scroll to position [1081, 0]
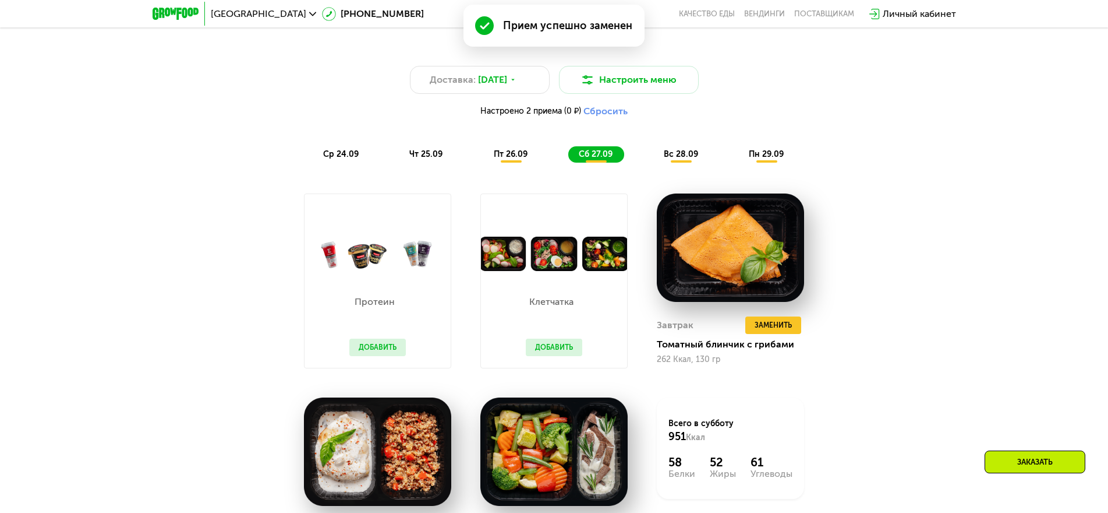
click at [687, 163] on div "вс 28.09" at bounding box center [682, 154] width 57 height 16
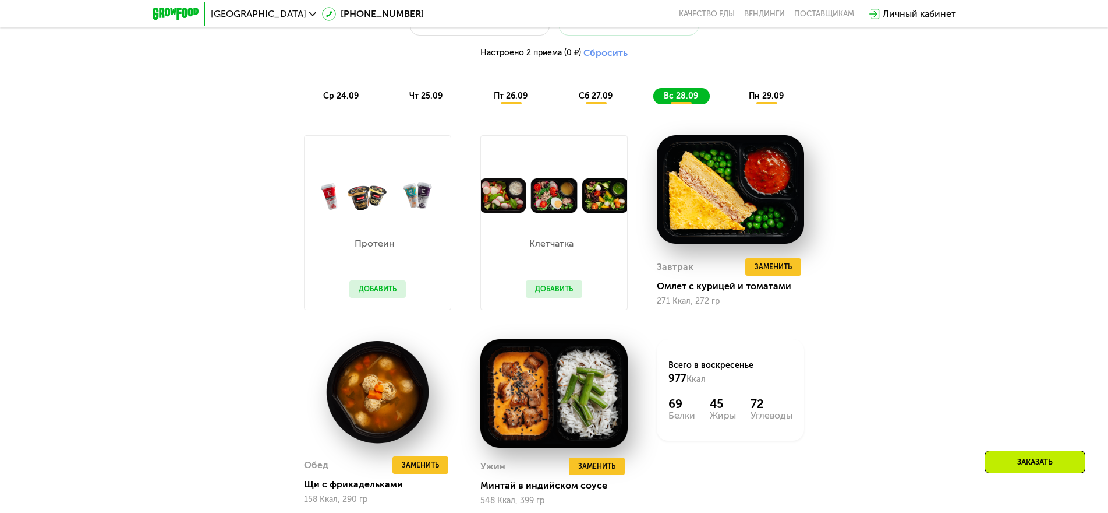
scroll to position [1197, 0]
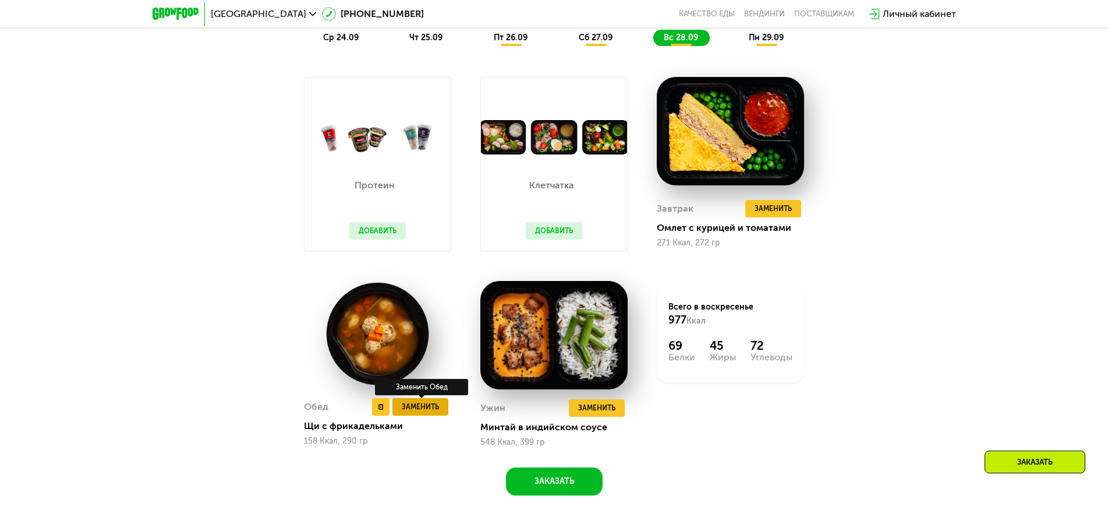
click at [437, 411] on span "Заменить" at bounding box center [420, 407] width 37 height 12
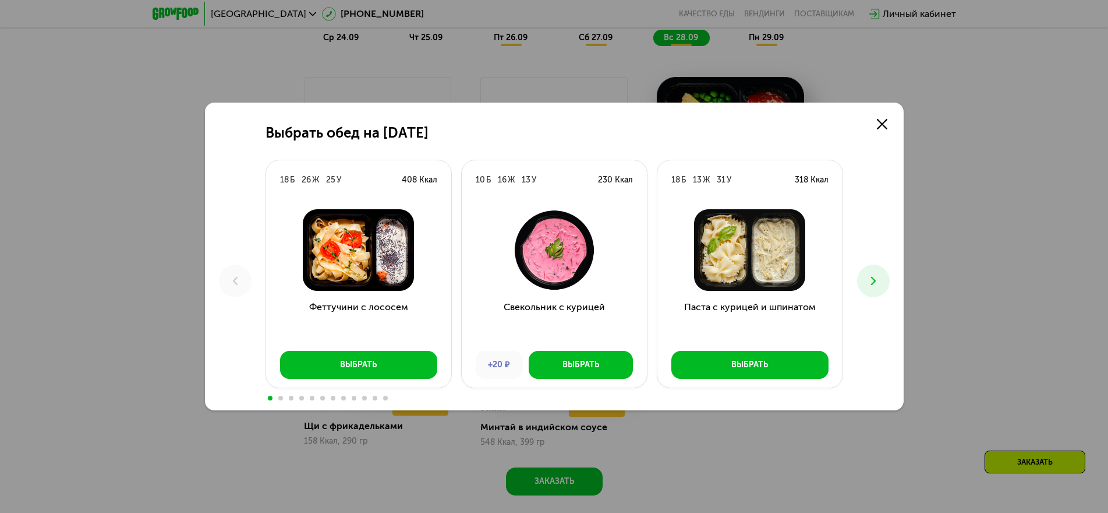
click at [867, 285] on icon at bounding box center [874, 281] width 14 height 14
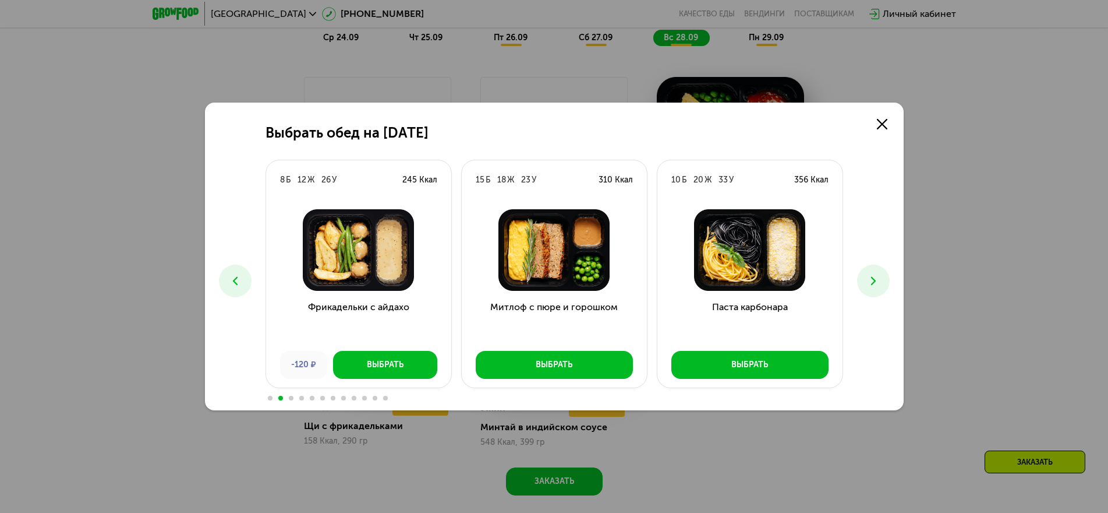
click at [867, 285] on icon at bounding box center [874, 281] width 14 height 14
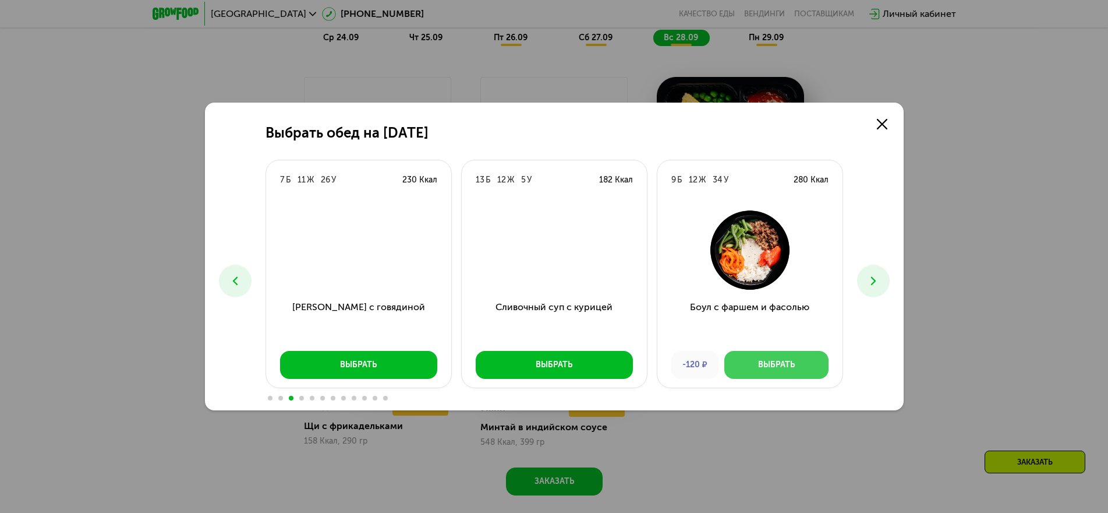
click at [783, 361] on div "Выбрать" at bounding box center [776, 365] width 37 height 12
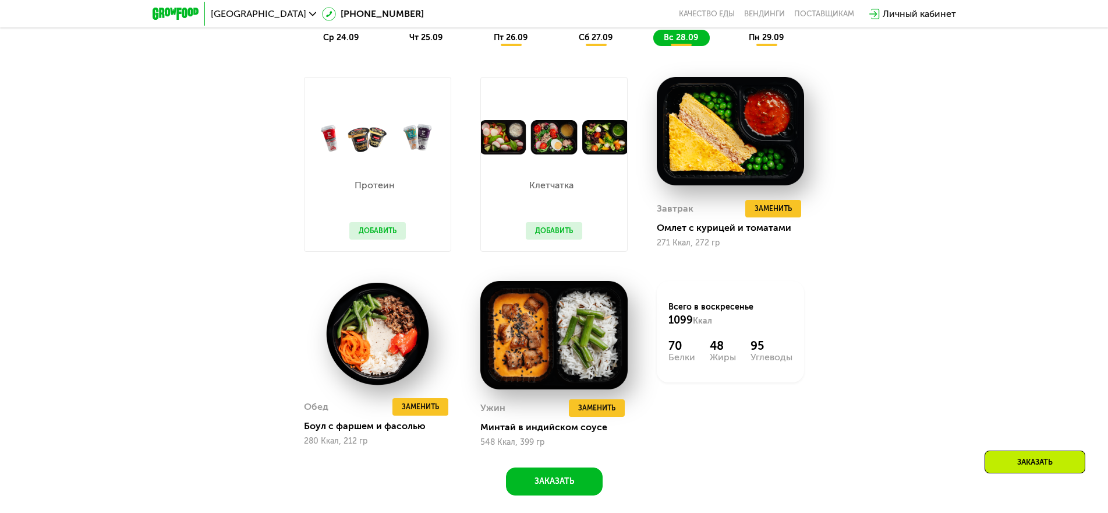
scroll to position [1139, 0]
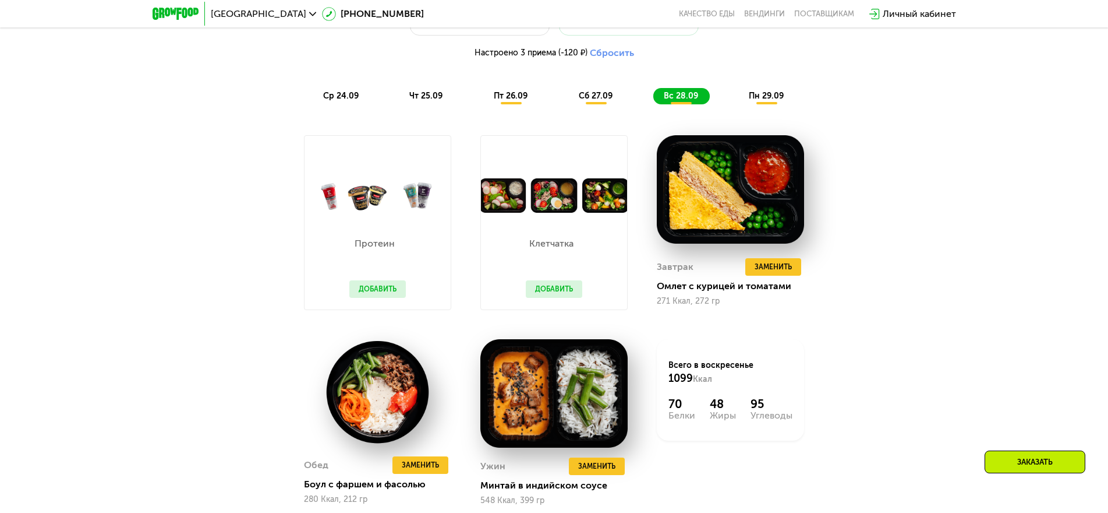
click at [757, 96] on span "пн 29.09" at bounding box center [766, 96] width 35 height 10
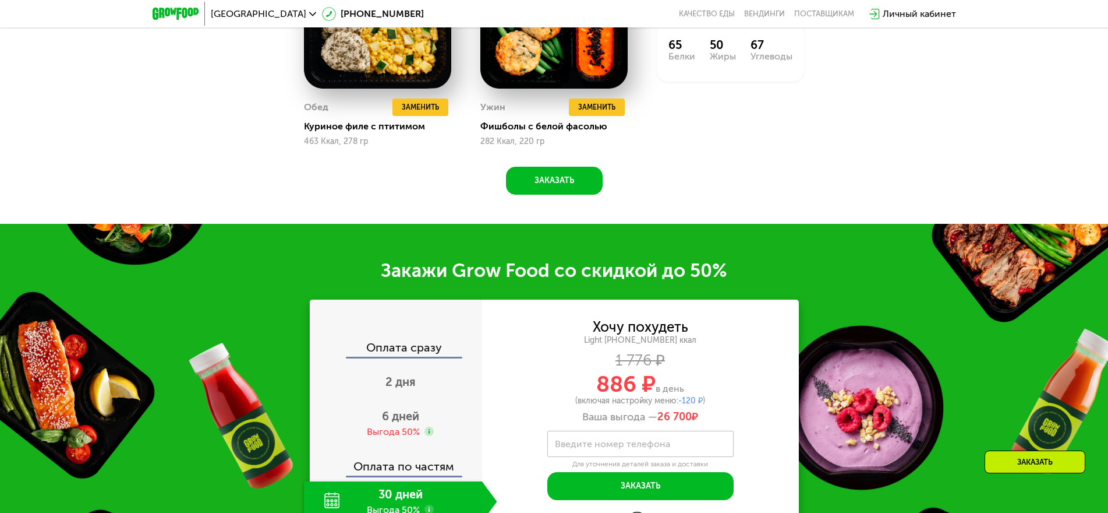
scroll to position [1488, 0]
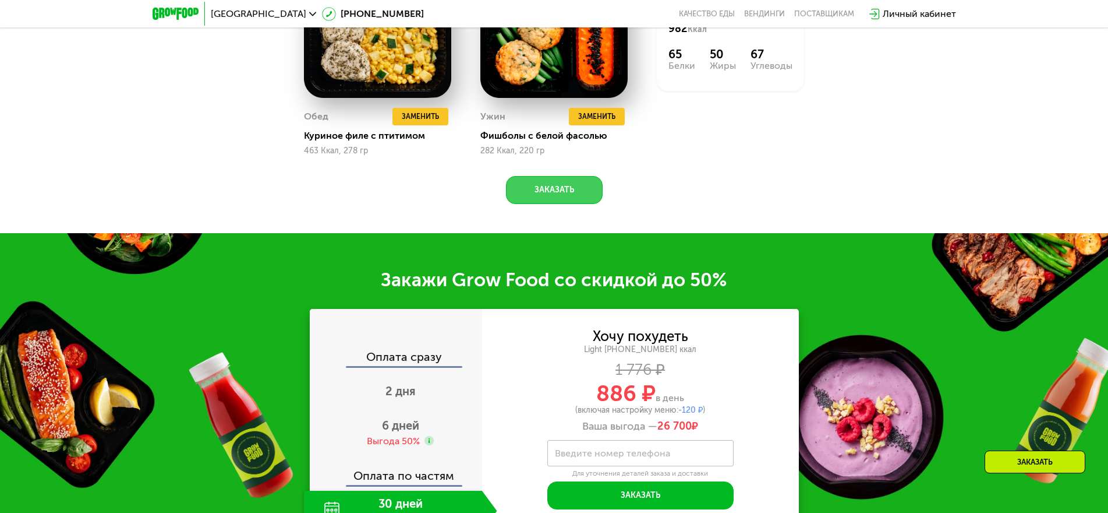
click at [553, 188] on button "Заказать" at bounding box center [554, 190] width 97 height 28
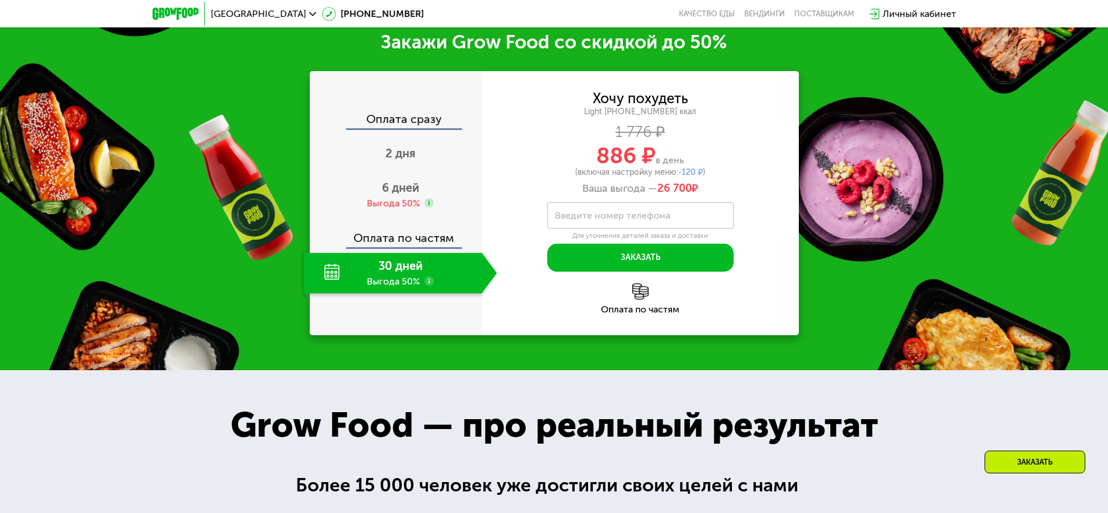
click at [425, 125] on div "Оплата сразу" at bounding box center [396, 120] width 171 height 15
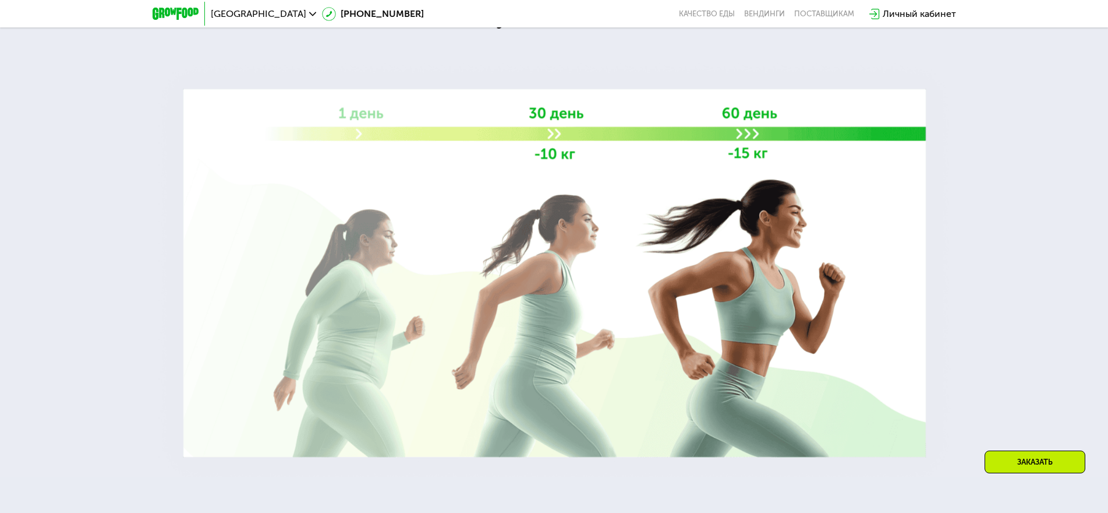
click at [1025, 460] on div "Заказать" at bounding box center [1035, 461] width 101 height 23
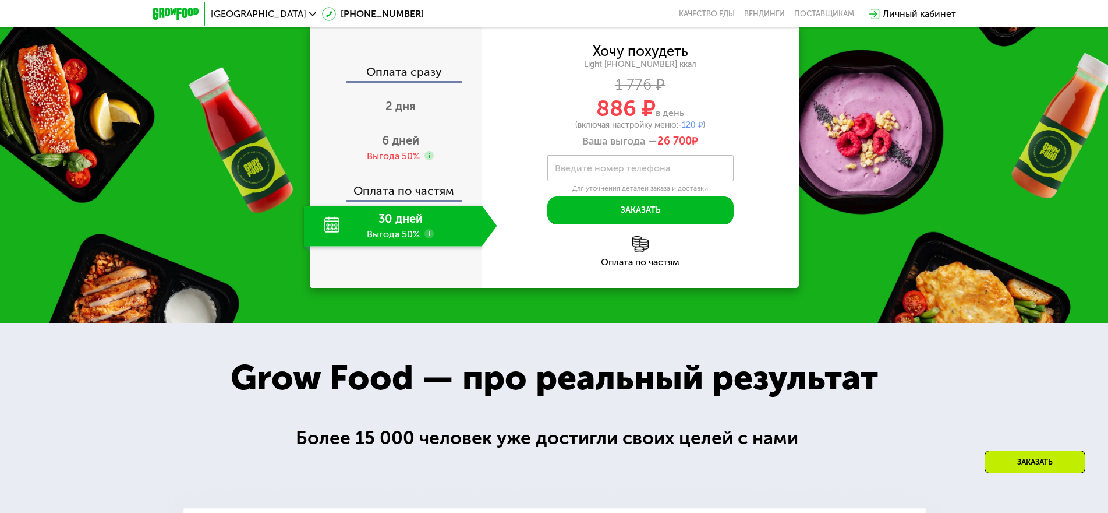
scroll to position [1725, 0]
